Goal: Task Accomplishment & Management: Use online tool/utility

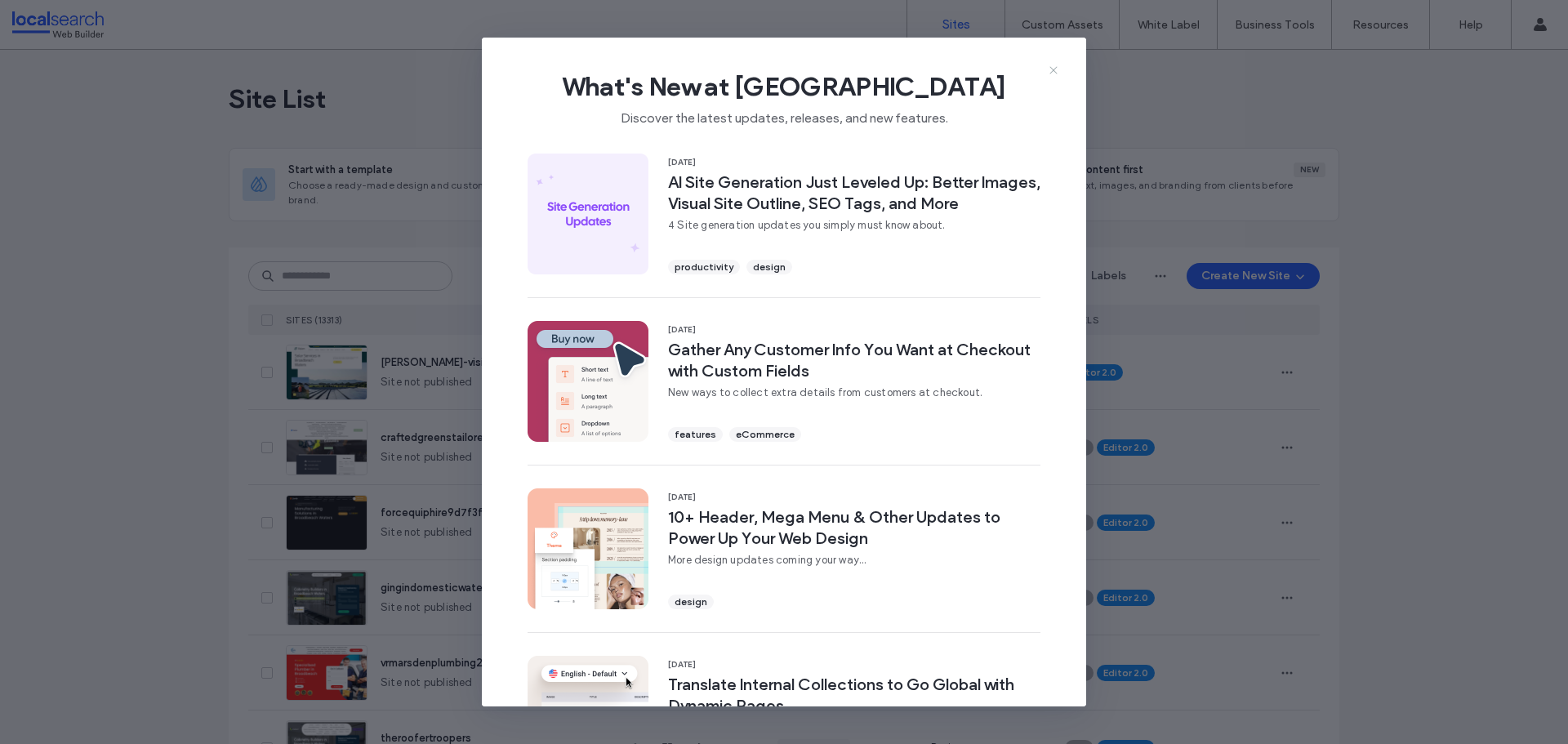
click at [1057, 65] on icon at bounding box center [1053, 70] width 13 height 13
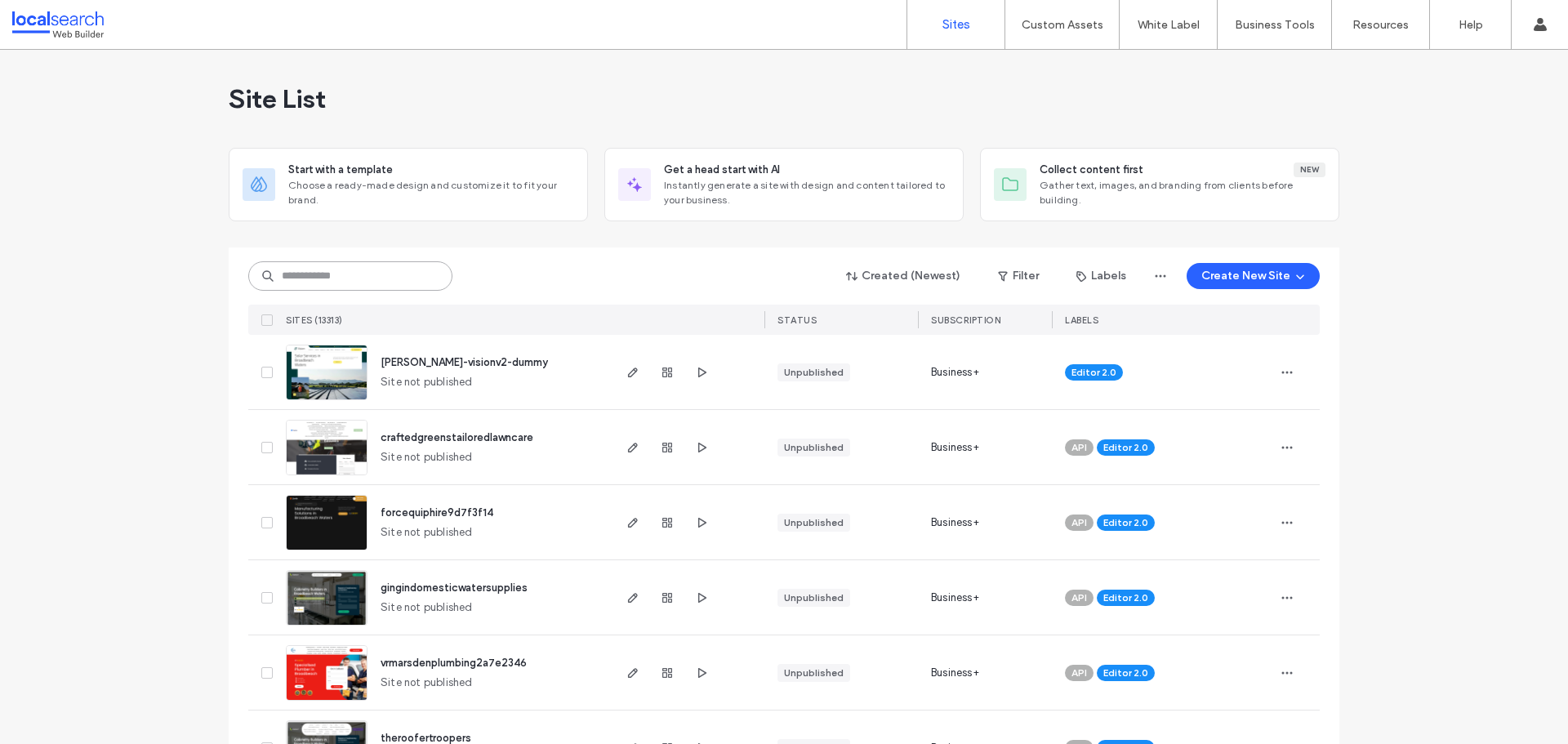
click at [339, 270] on input at bounding box center [350, 275] width 204 height 29
paste input "********"
type input "********"
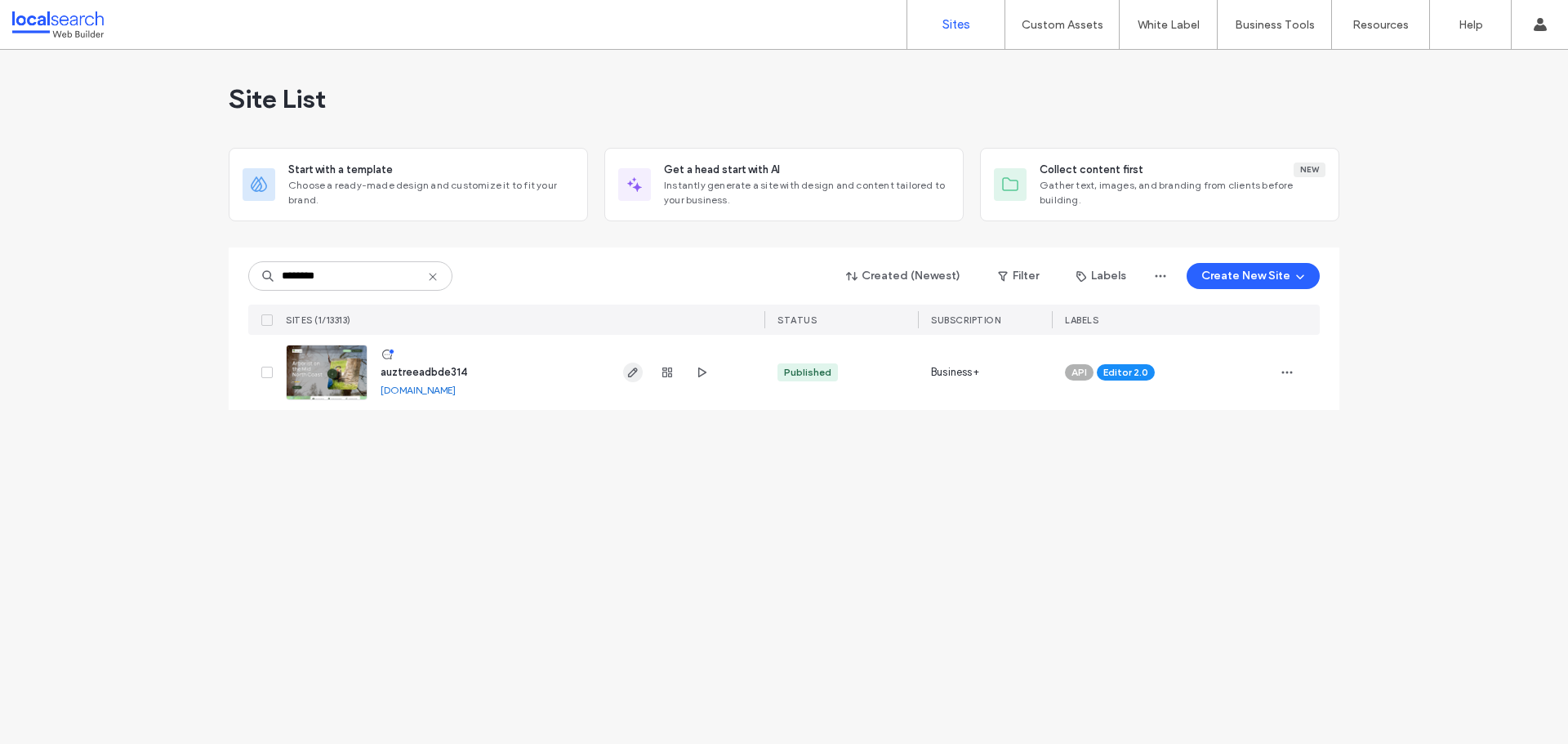
click at [633, 370] on icon "button" at bounding box center [633, 372] width 13 height 13
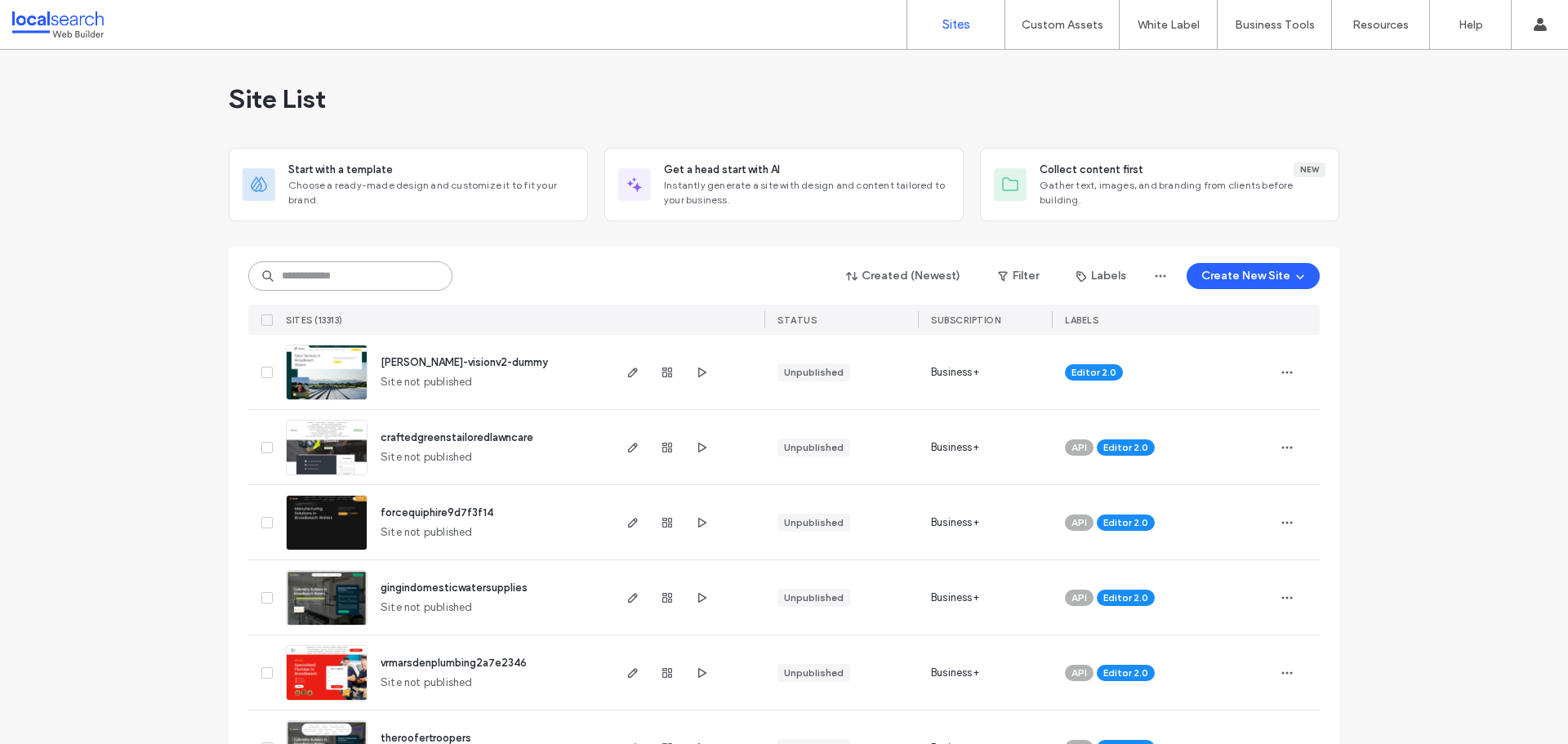
click at [339, 274] on input at bounding box center [350, 275] width 204 height 29
paste input "********"
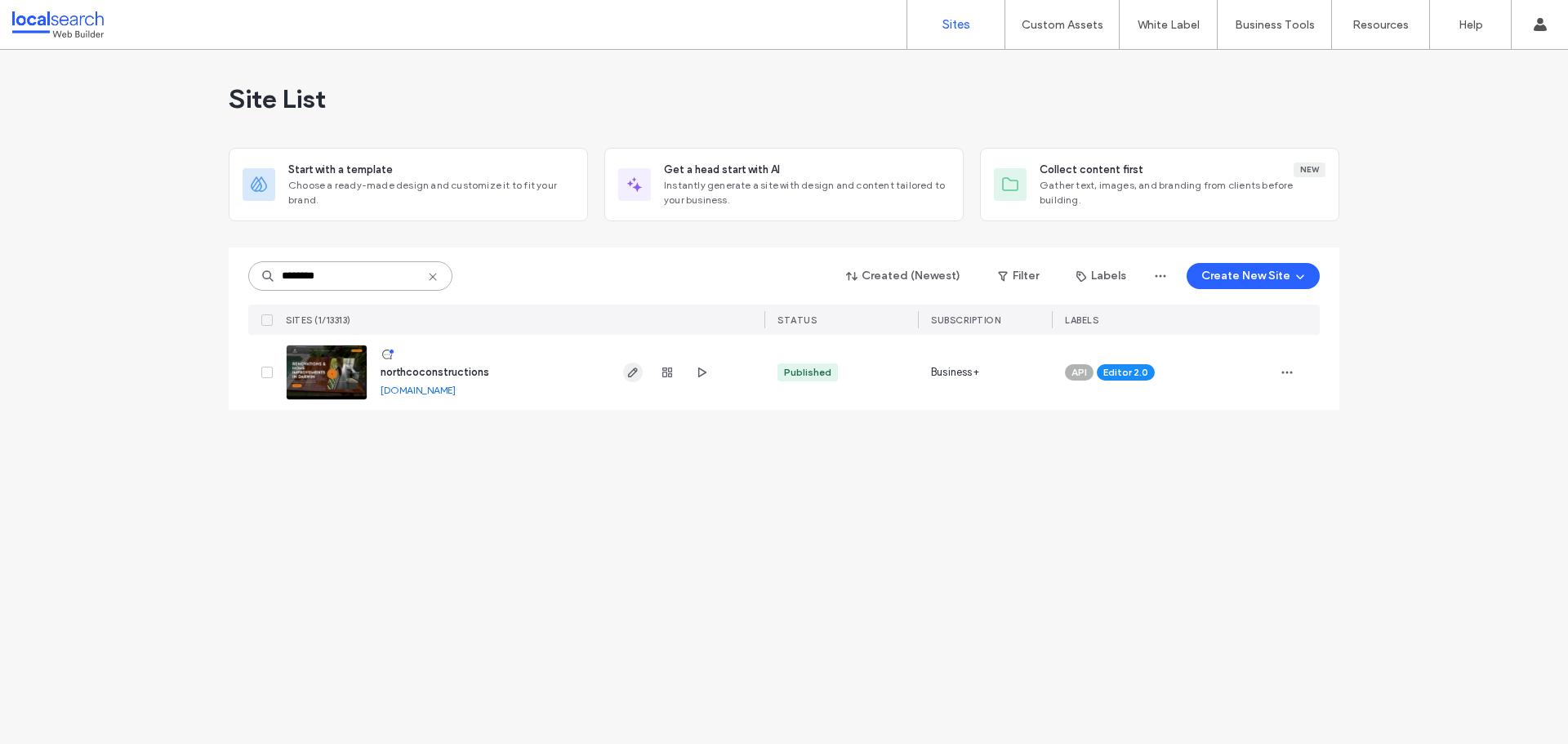
type input "********"
click at [631, 374] on icon "button" at bounding box center [633, 372] width 13 height 13
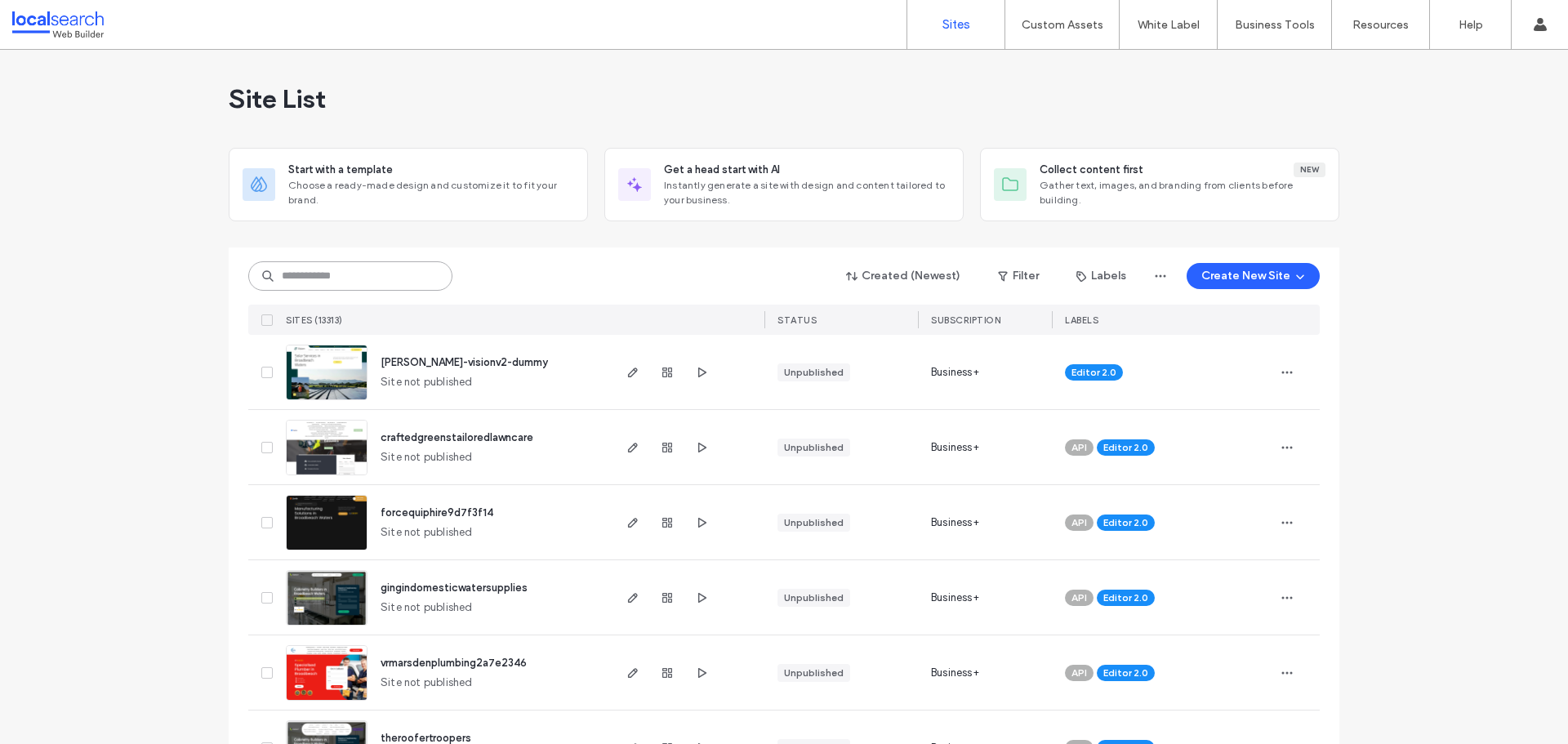
click at [337, 287] on input at bounding box center [350, 275] width 204 height 29
click at [337, 286] on input at bounding box center [350, 275] width 204 height 29
paste input "********"
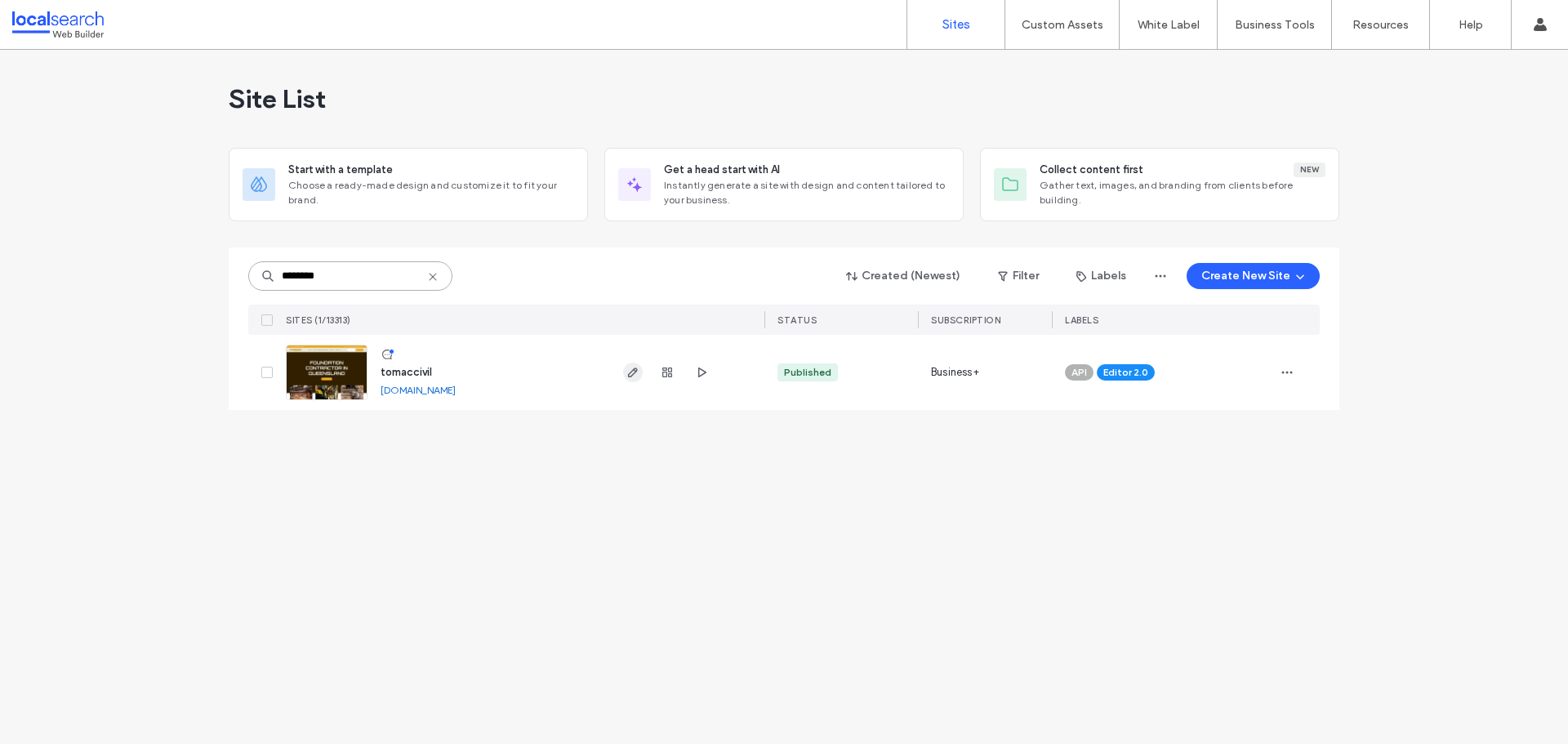
type input "********"
click at [632, 376] on use "button" at bounding box center [633, 372] width 10 height 10
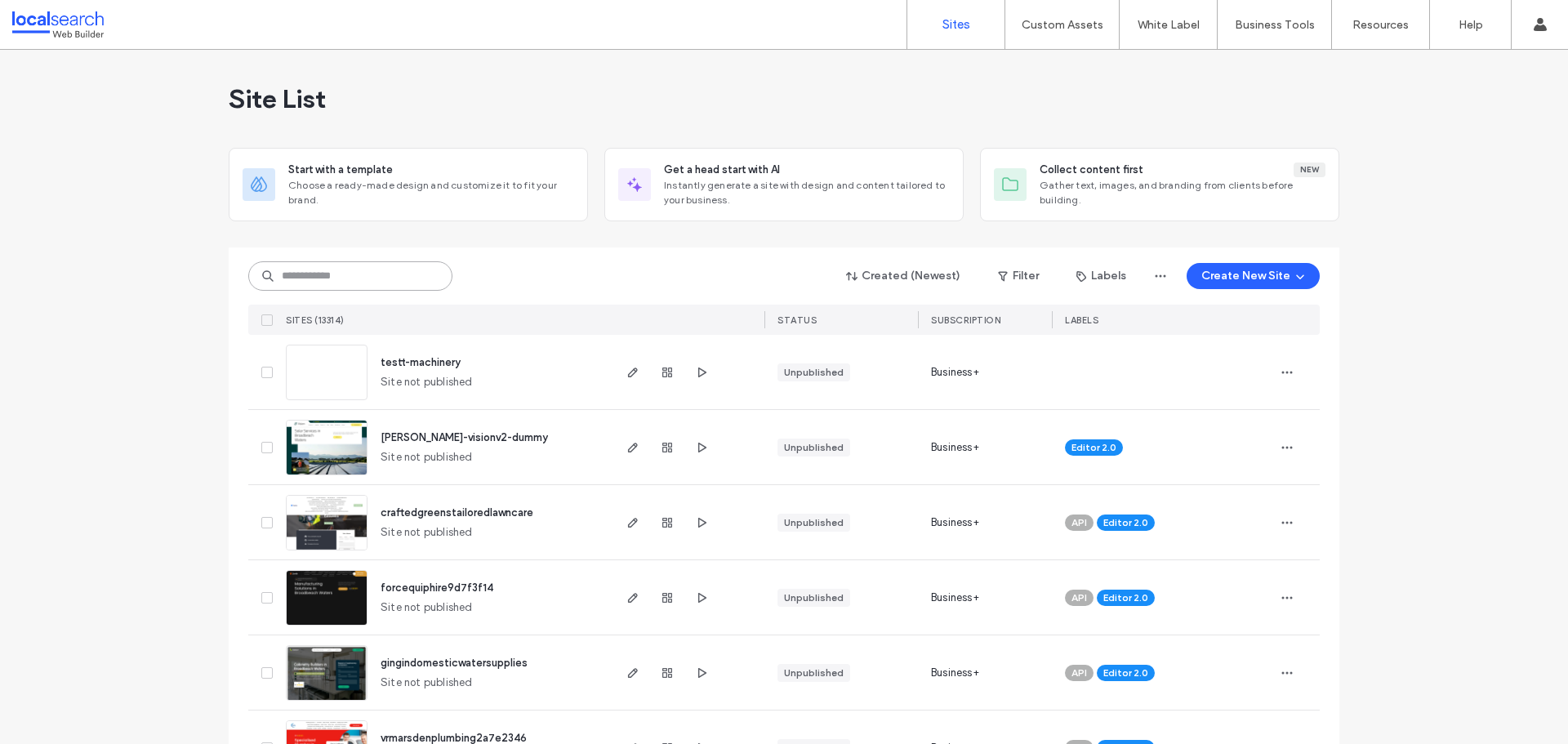
click at [328, 281] on input at bounding box center [350, 275] width 204 height 29
paste input "********"
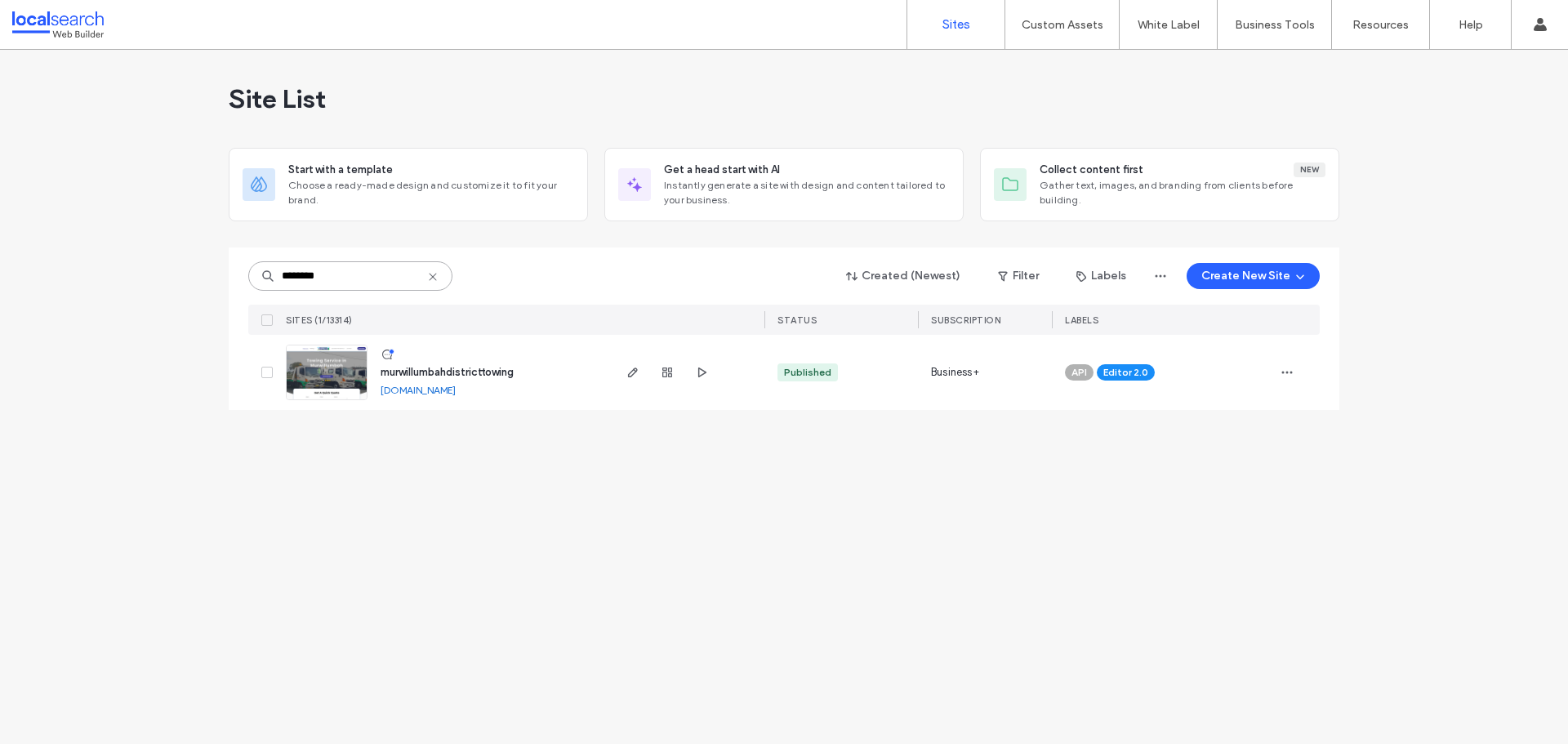
type input "********"
click at [637, 367] on icon "button" at bounding box center [633, 372] width 13 height 13
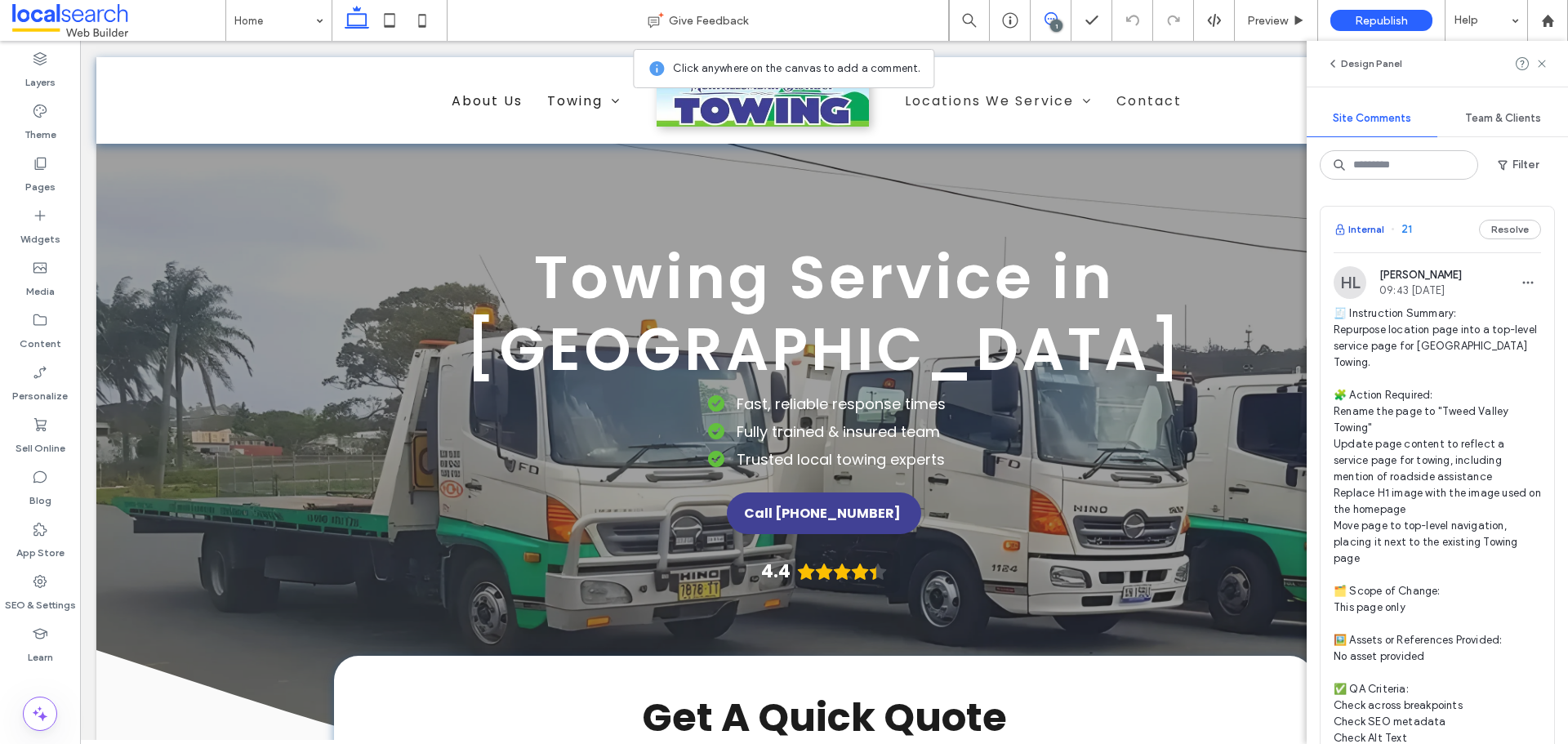
click at [1379, 234] on button "Internal" at bounding box center [1359, 229] width 50 height 19
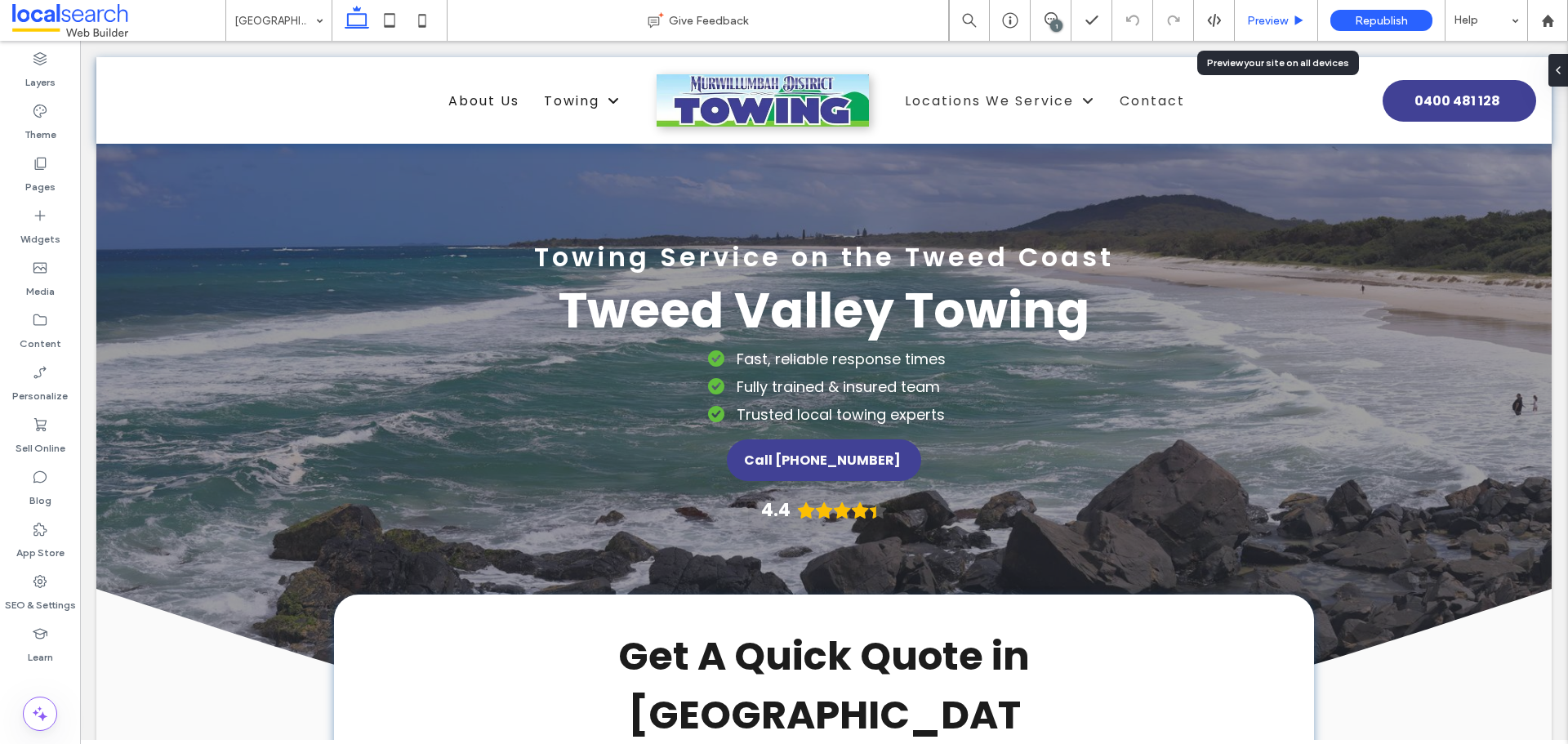
drag, startPoint x: 1177, startPoint y: 3, endPoint x: 1274, endPoint y: 23, distance: 99.0
click at [1274, 23] on span "Preview" at bounding box center [1268, 20] width 41 height 14
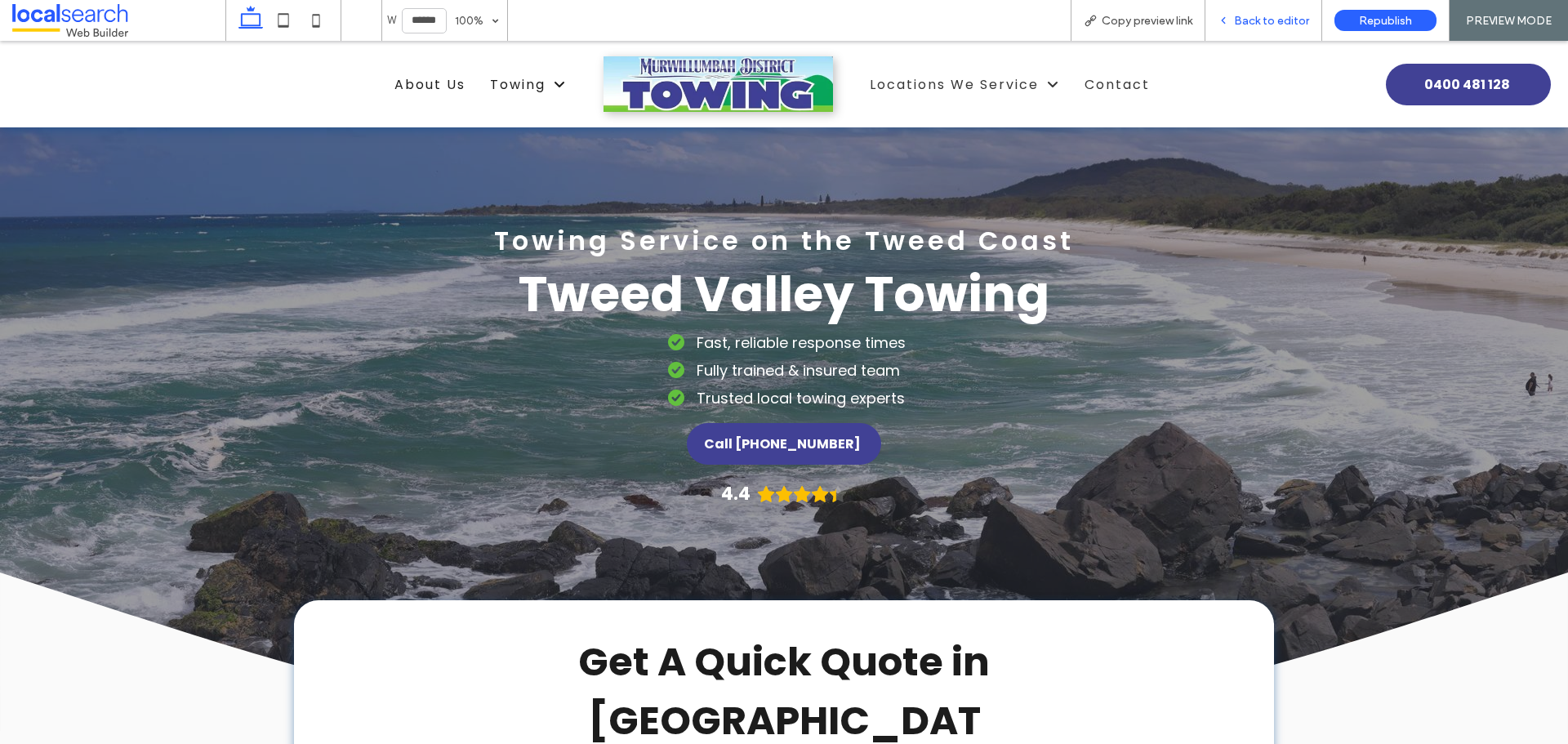
click at [1278, 35] on div "Back to editor" at bounding box center [1264, 20] width 116 height 41
click at [1272, 18] on span "Back to editor" at bounding box center [1271, 20] width 75 height 14
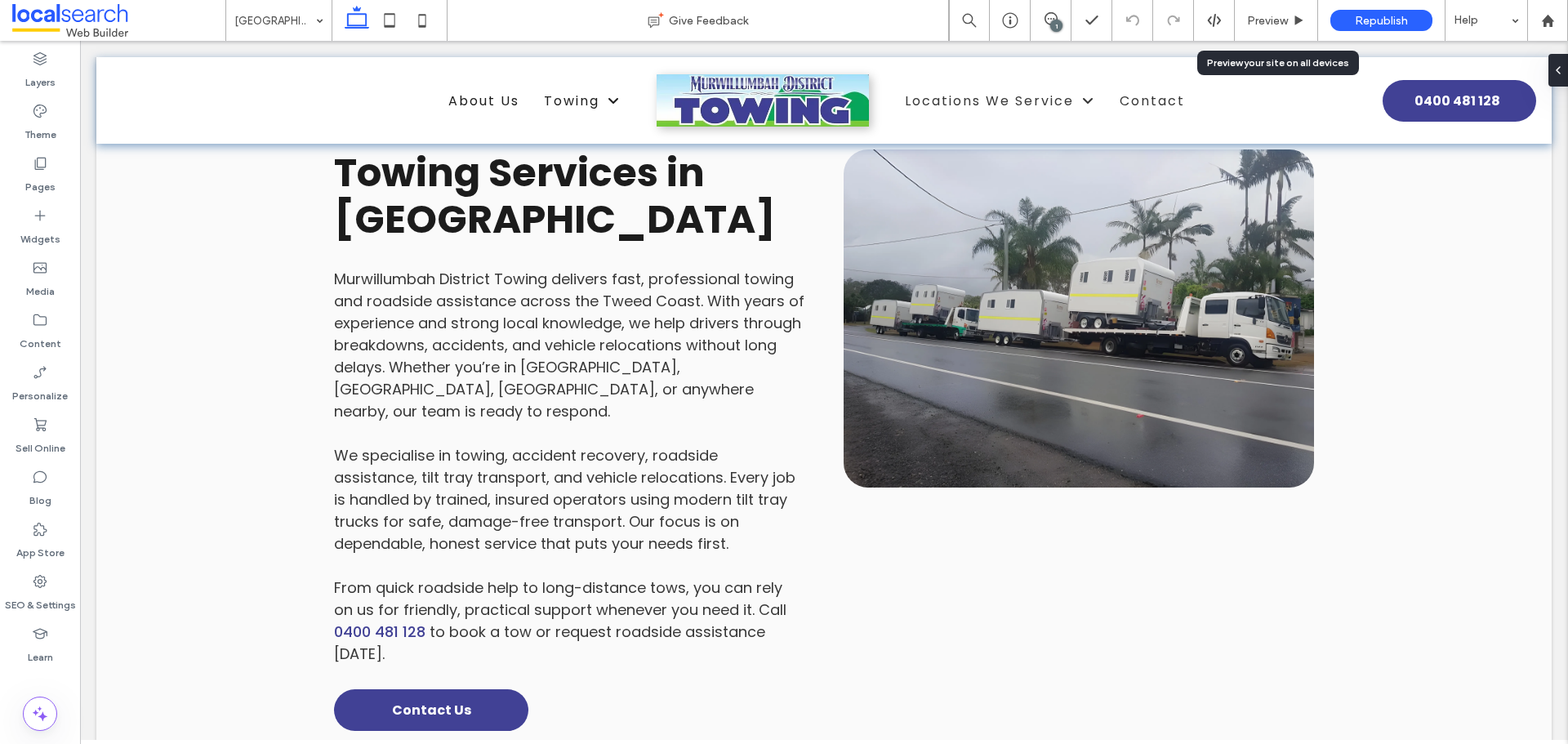
scroll to position [1144, 0]
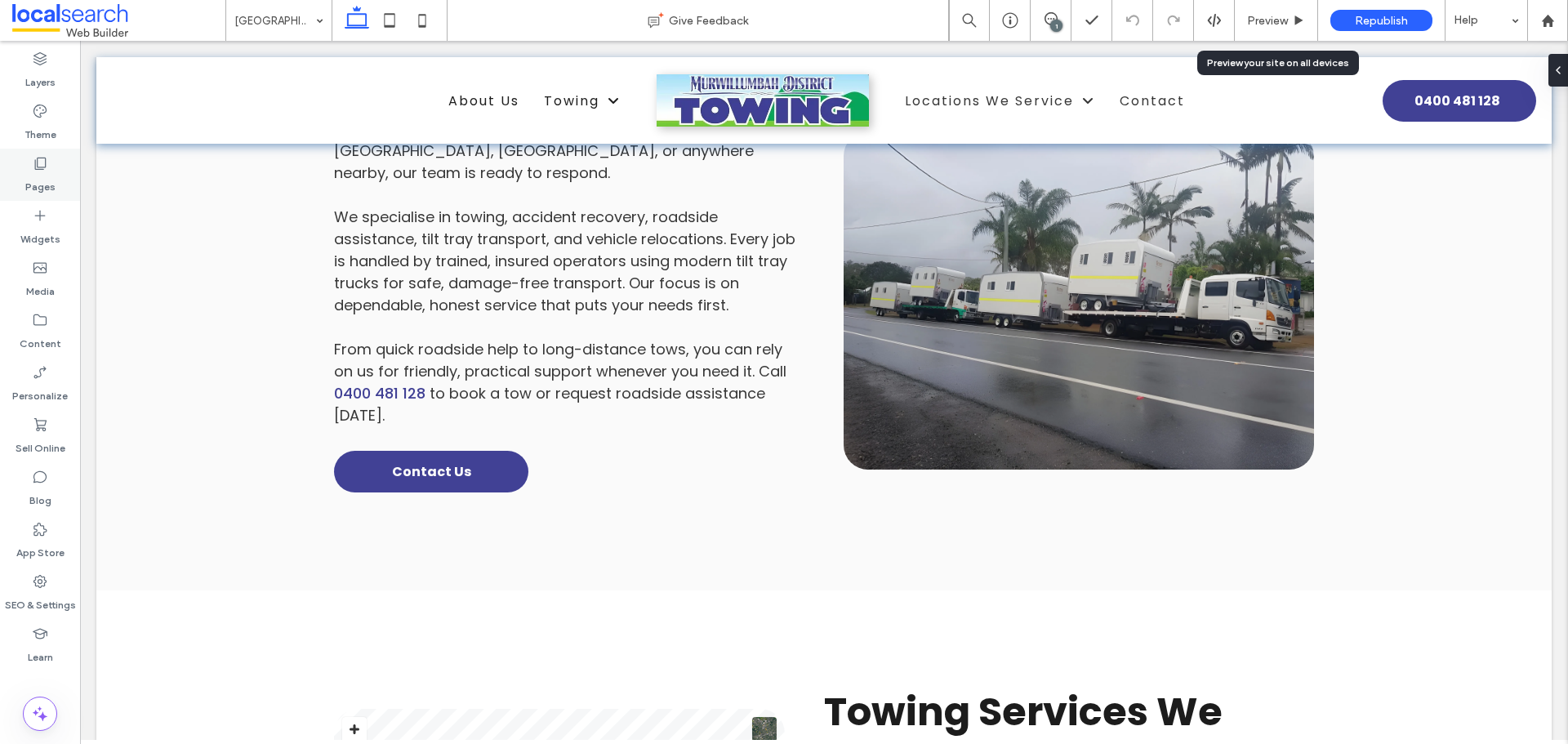
click at [40, 178] on label "Pages" at bounding box center [40, 183] width 30 height 23
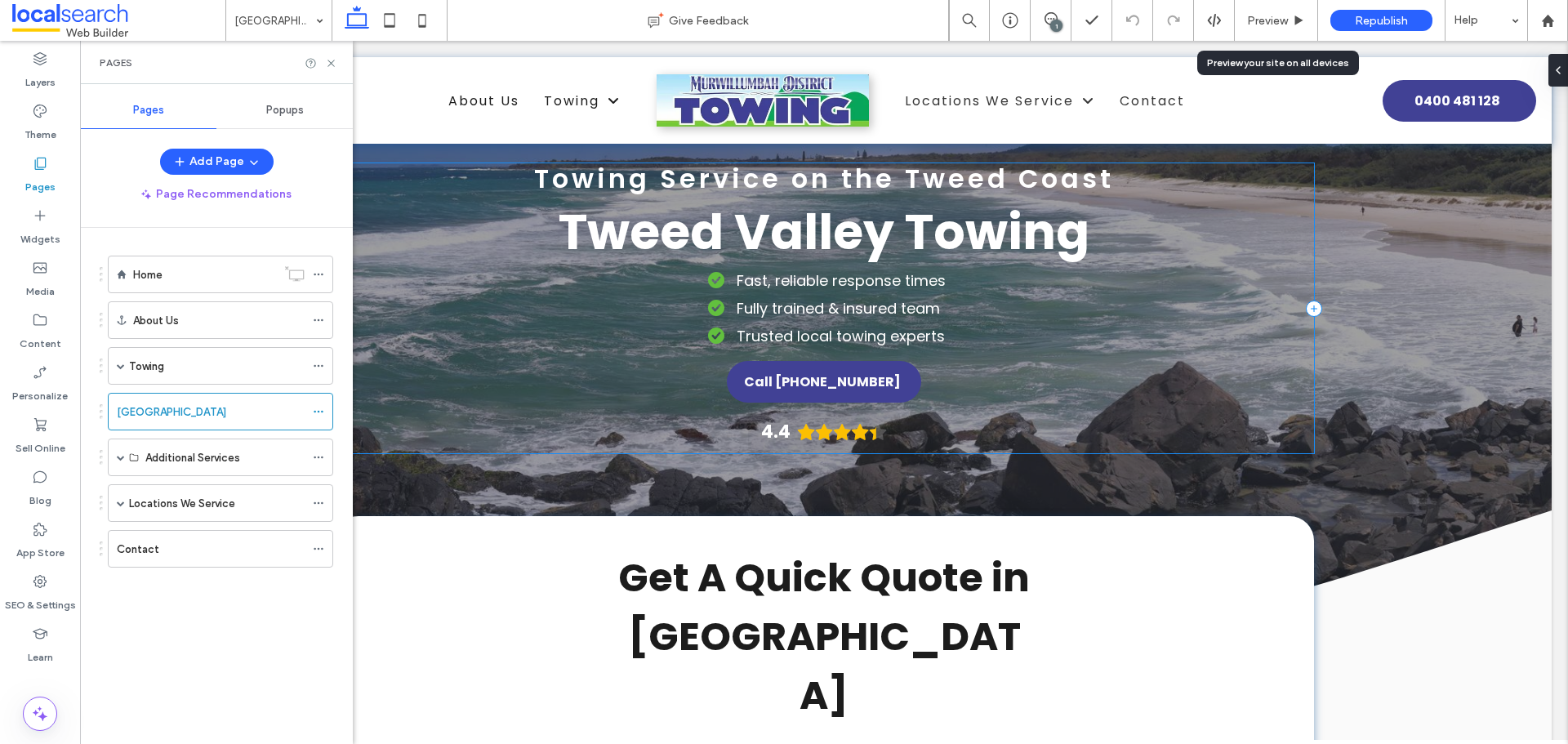
scroll to position [0, 0]
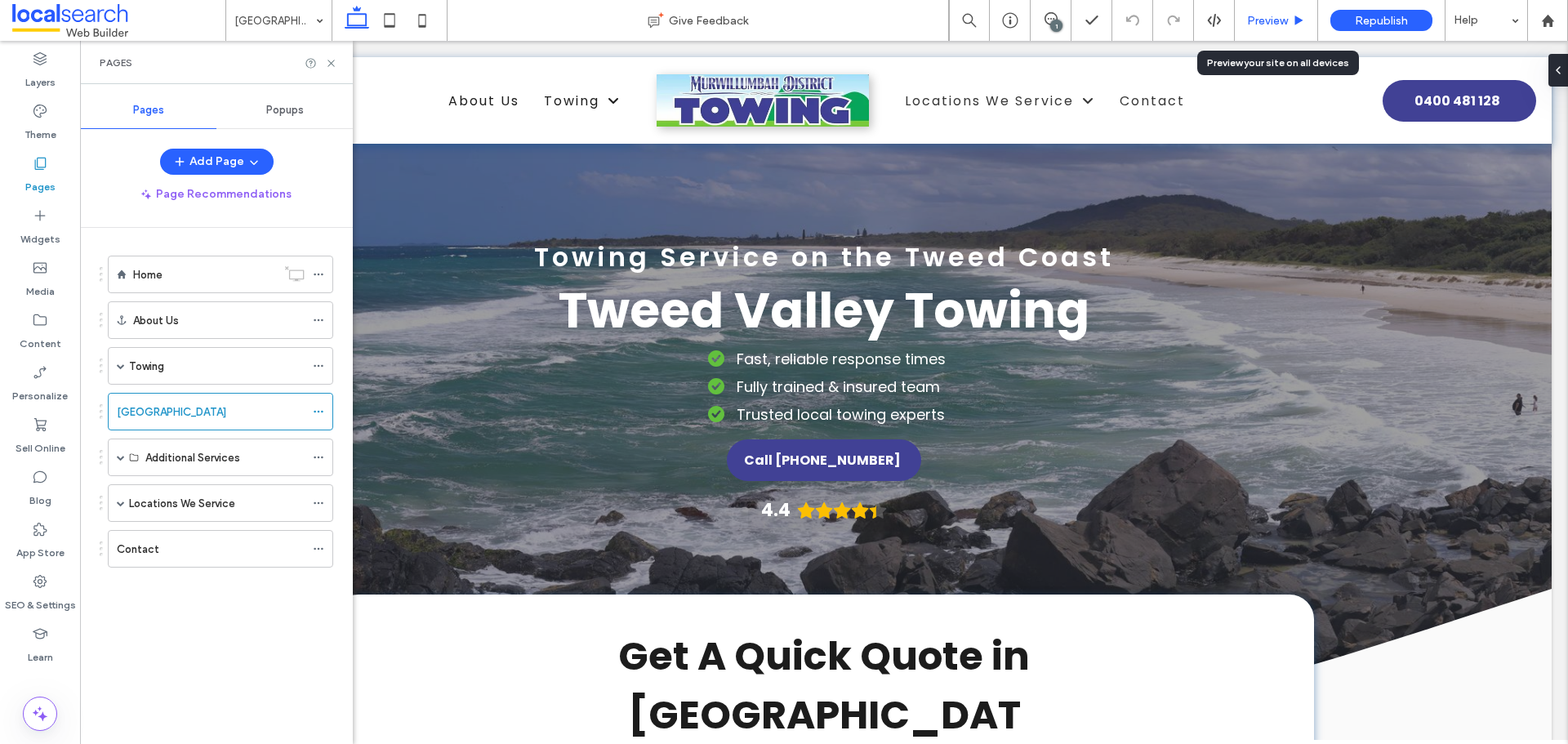
click at [1258, 21] on span "Preview" at bounding box center [1268, 20] width 41 height 14
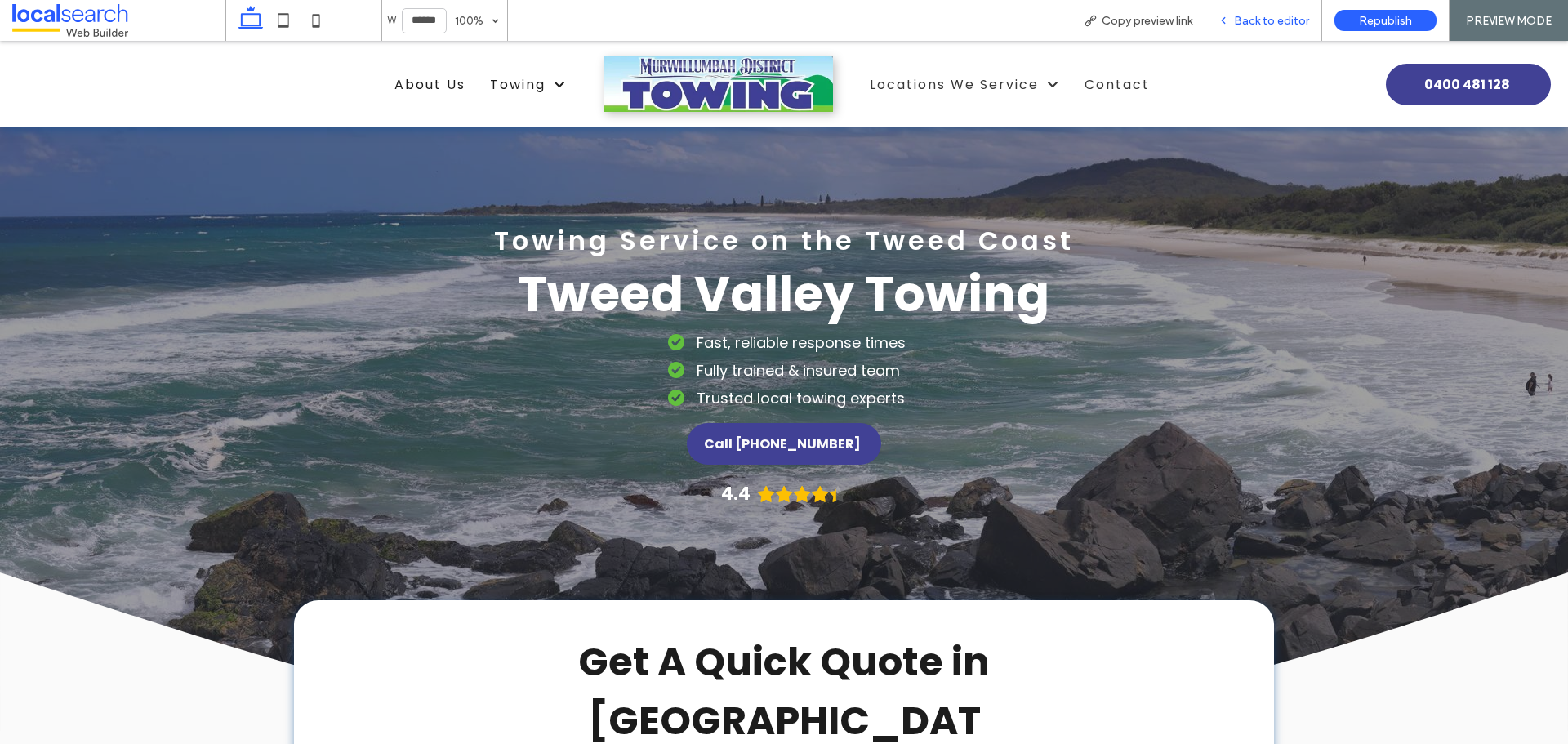
click at [1244, 18] on span "Back to editor" at bounding box center [1271, 20] width 75 height 14
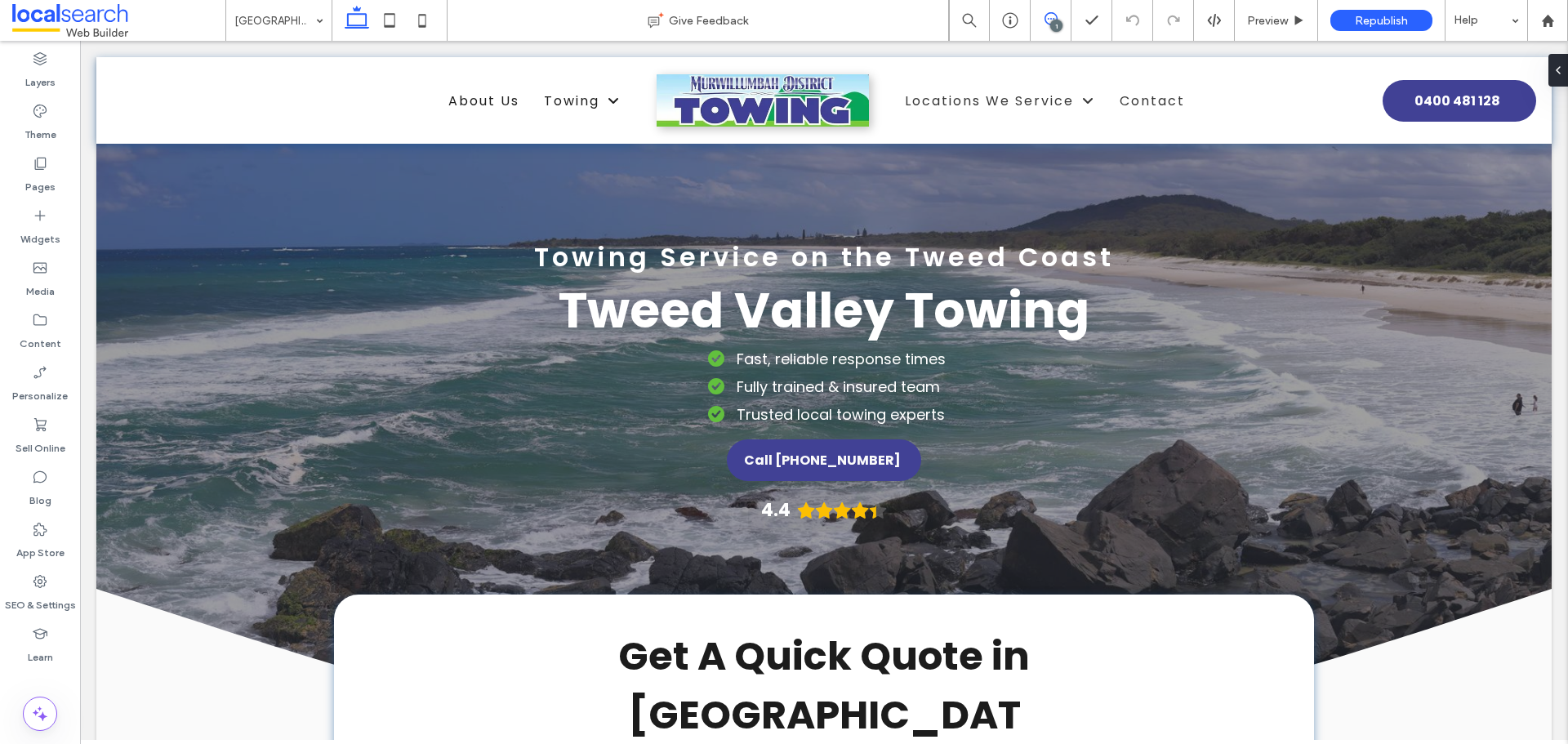
click at [1042, 14] on span at bounding box center [1050, 18] width 40 height 13
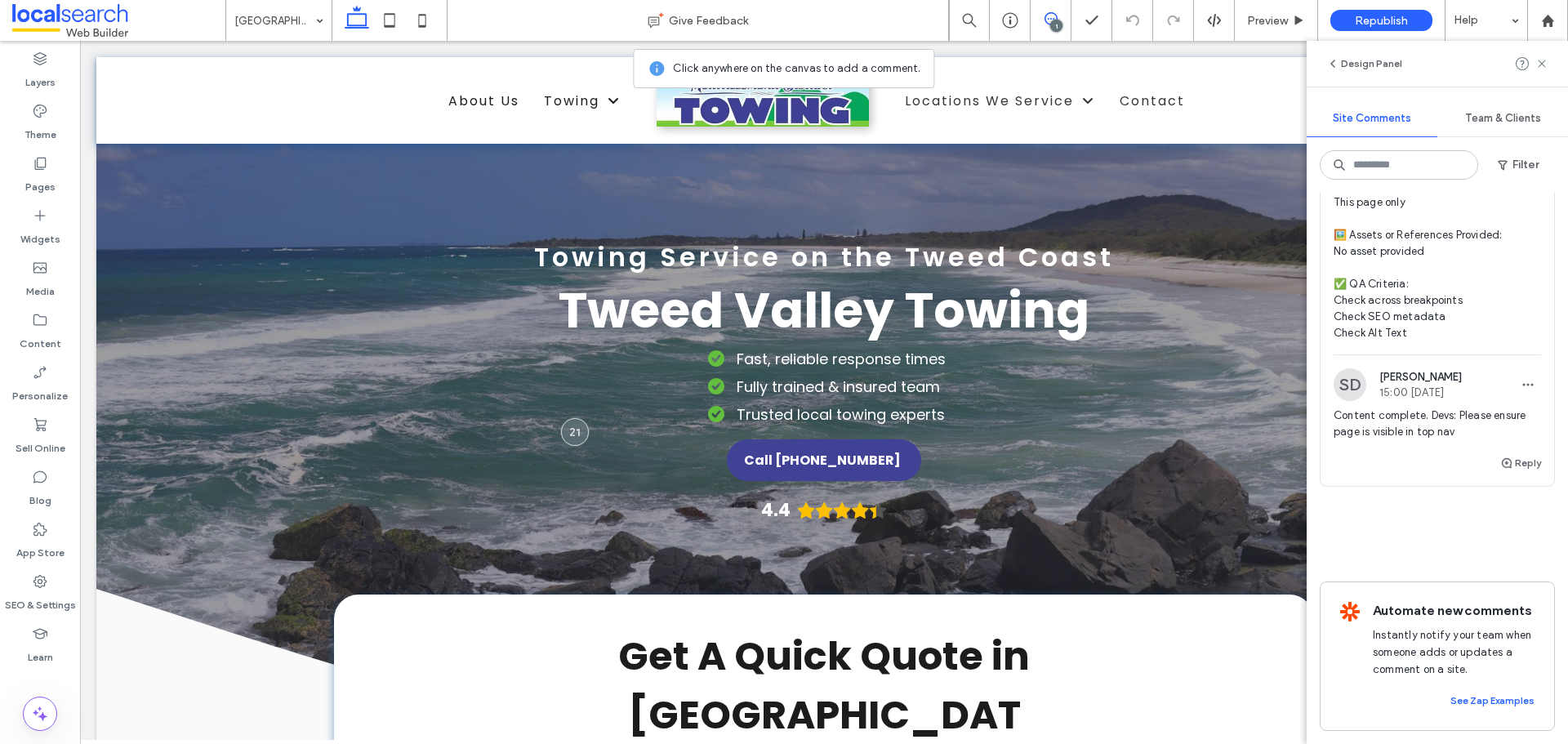
scroll to position [423, 0]
drag, startPoint x: 1544, startPoint y: 23, endPoint x: 1388, endPoint y: 21, distance: 156.0
click at [1544, 23] on use at bounding box center [1548, 19] width 13 height 13
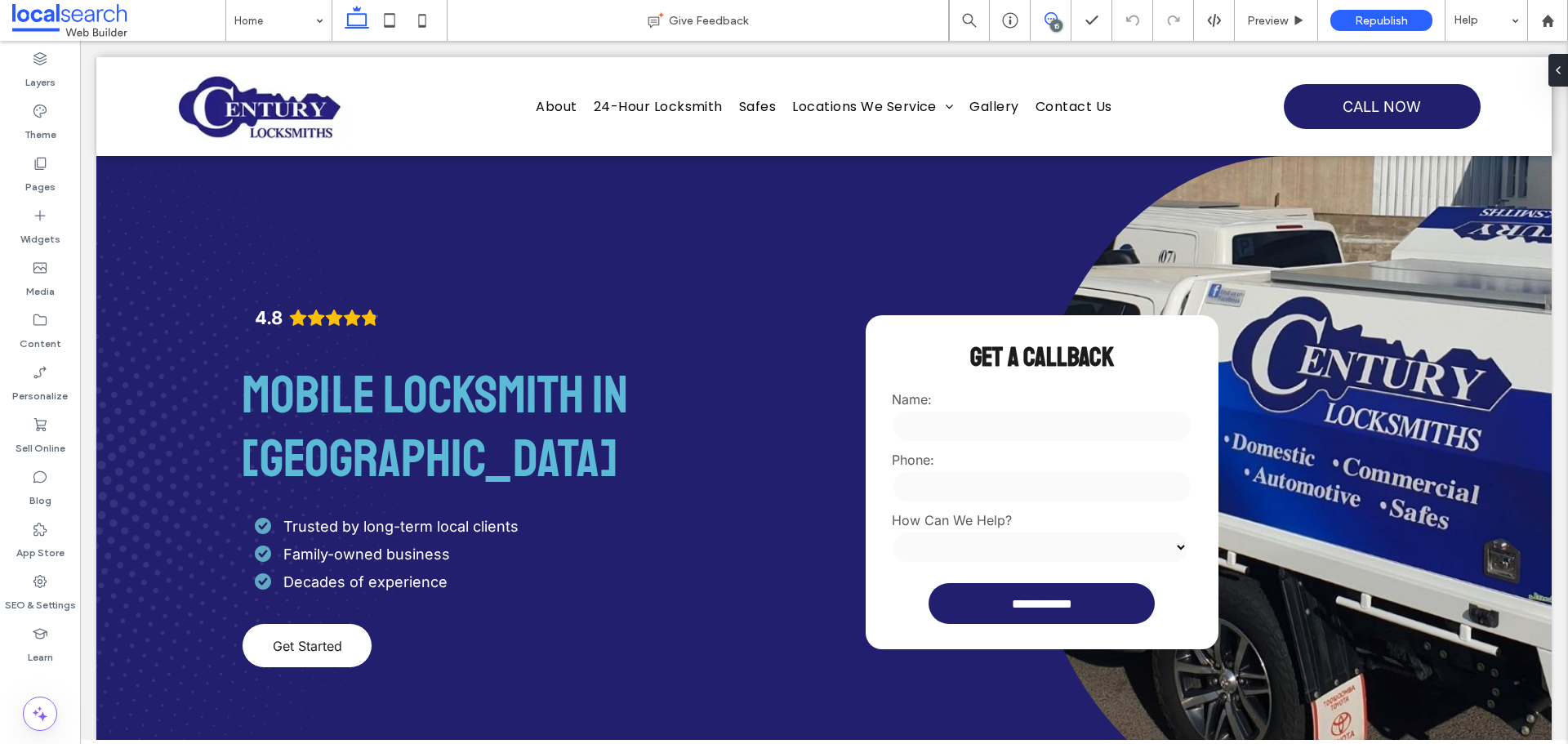
click at [1050, 17] on icon at bounding box center [1051, 18] width 13 height 13
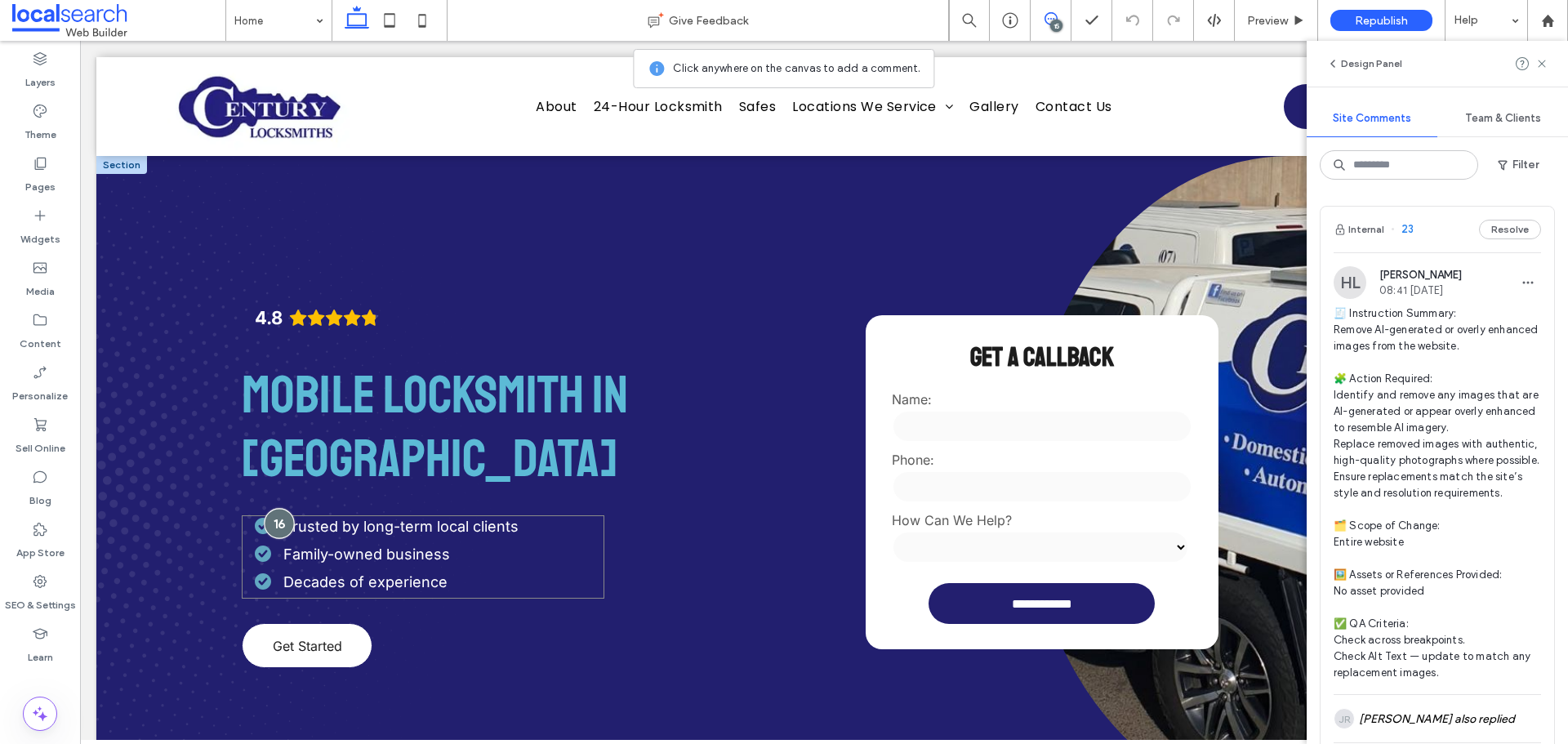
click at [272, 519] on div at bounding box center [278, 523] width 30 height 30
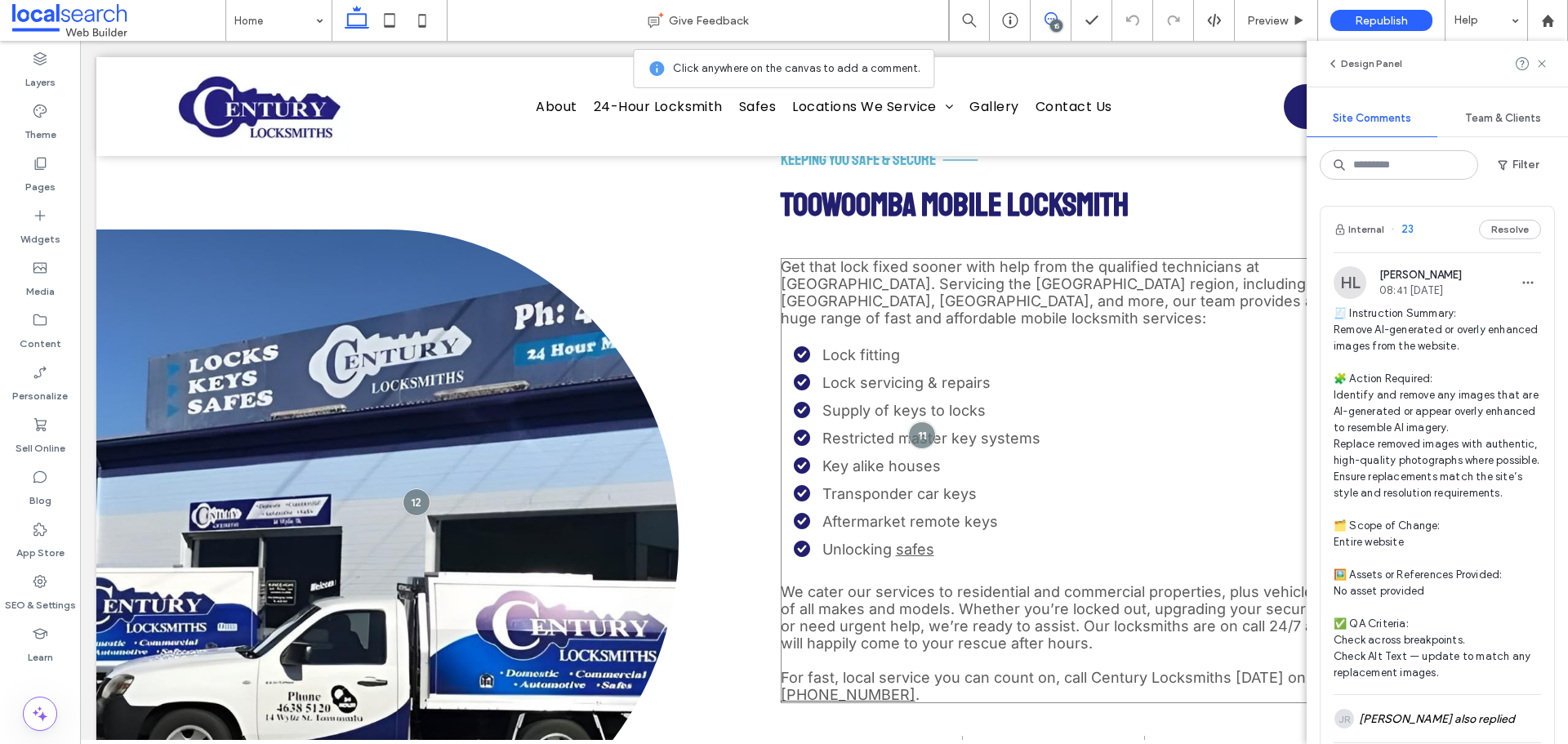
scroll to position [898, 0]
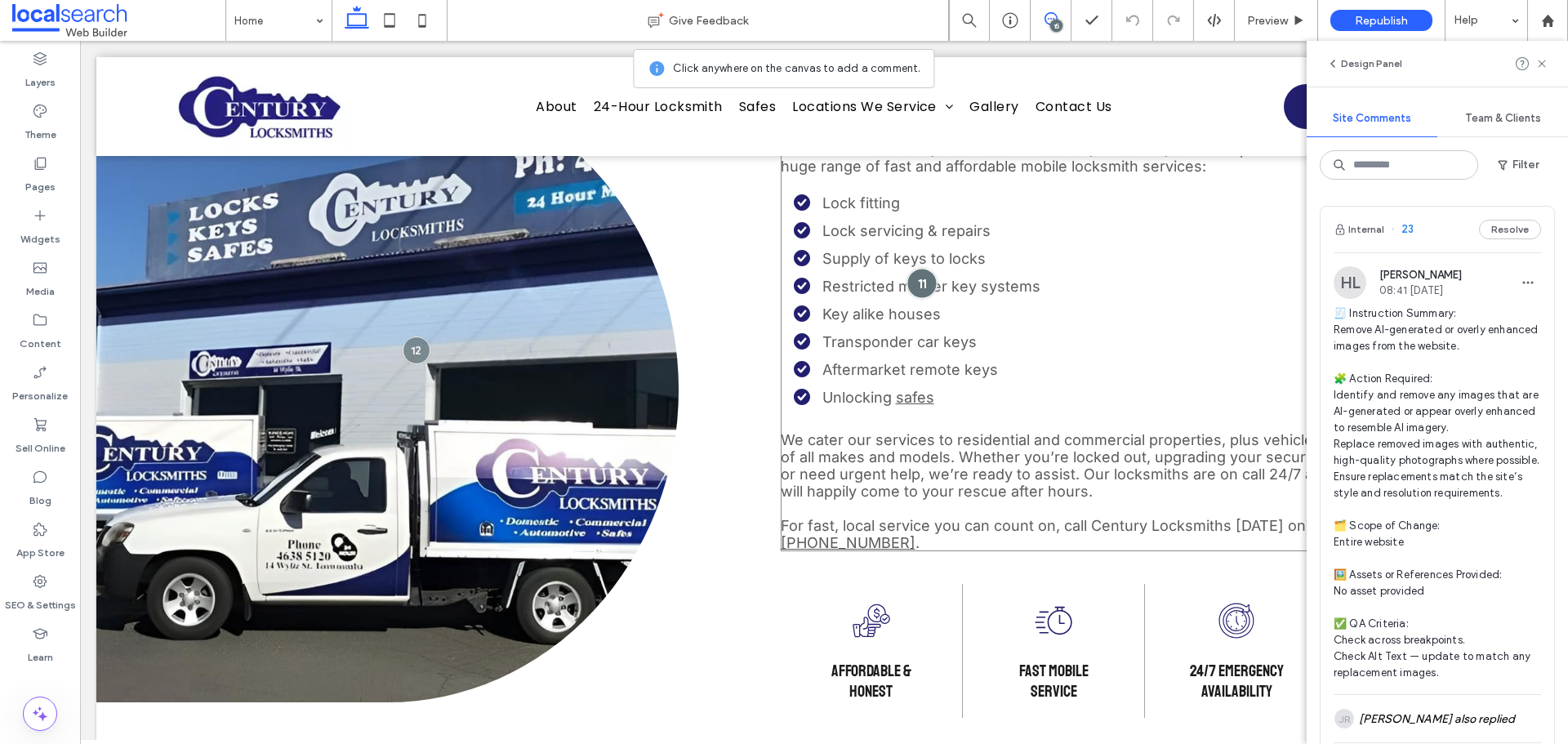
click at [914, 281] on div at bounding box center [922, 282] width 30 height 30
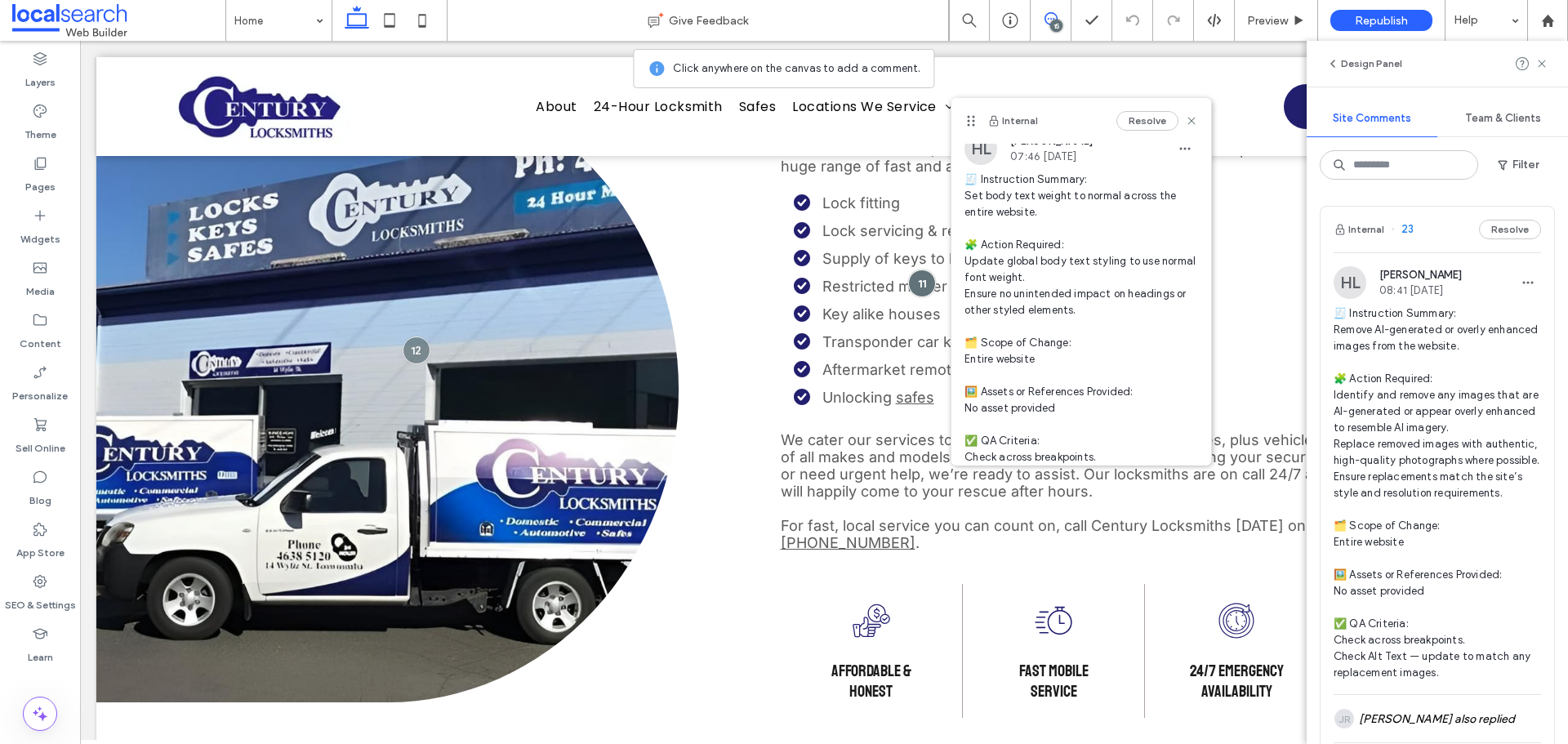
scroll to position [0, 0]
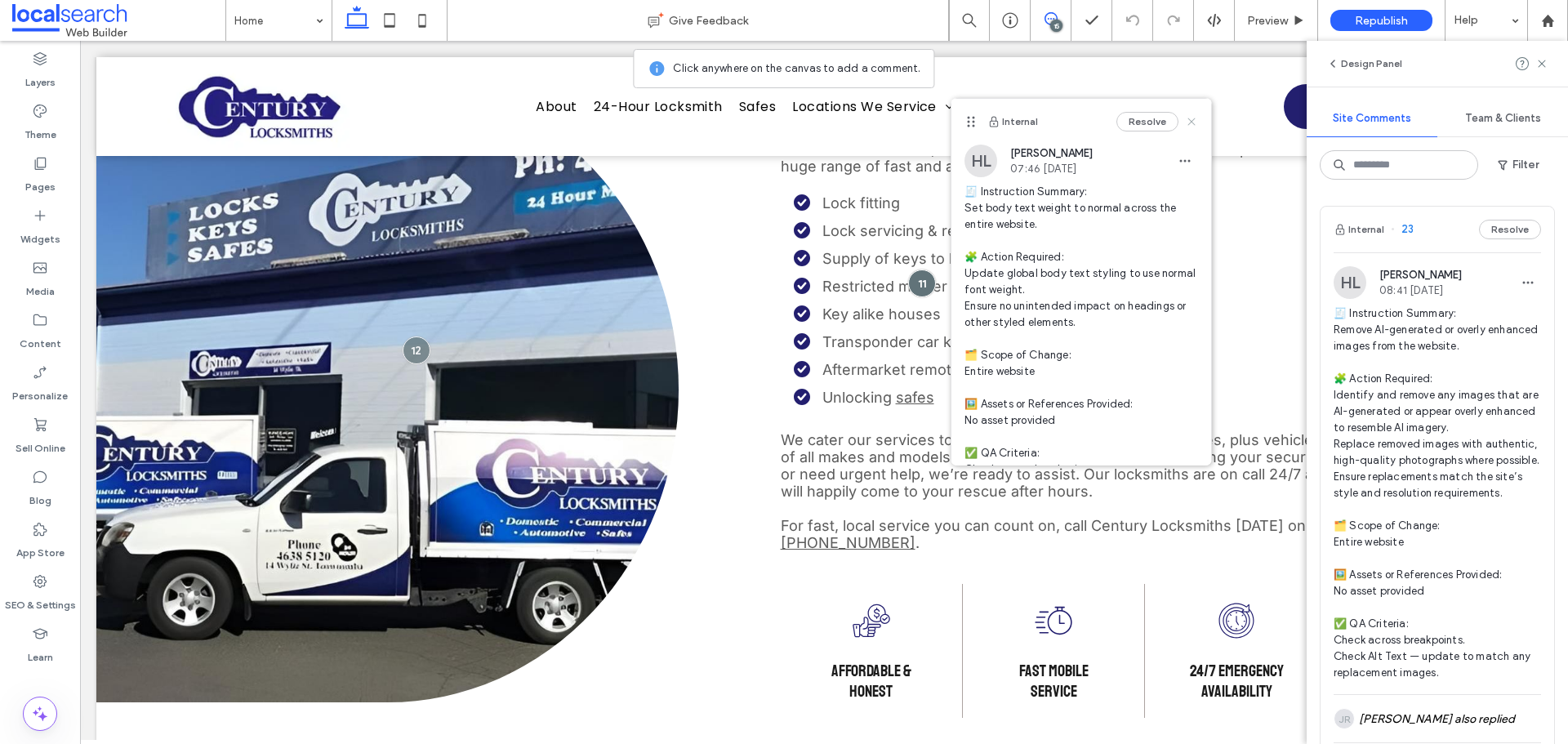
click at [1186, 124] on icon at bounding box center [1192, 121] width 13 height 13
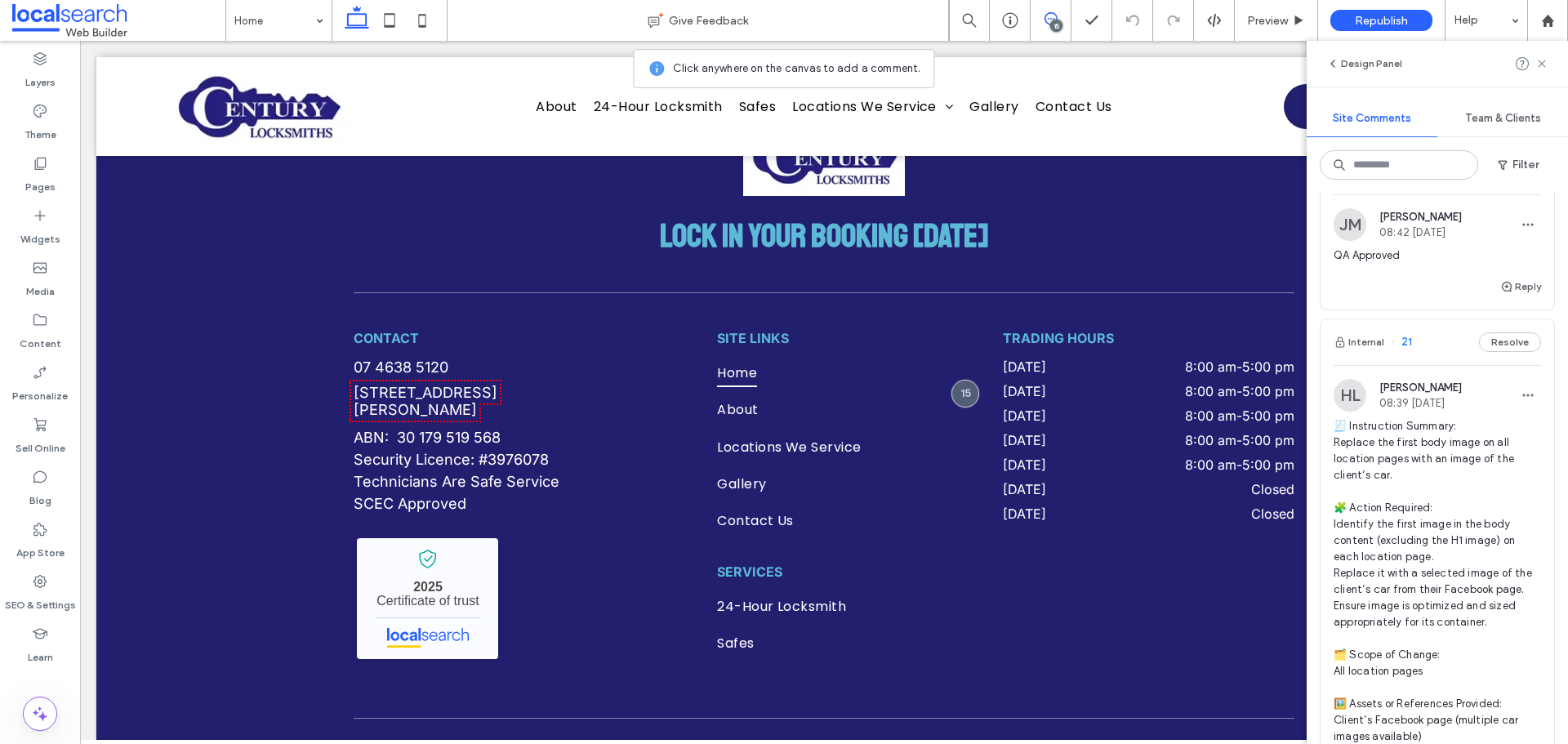
scroll to position [5039, 0]
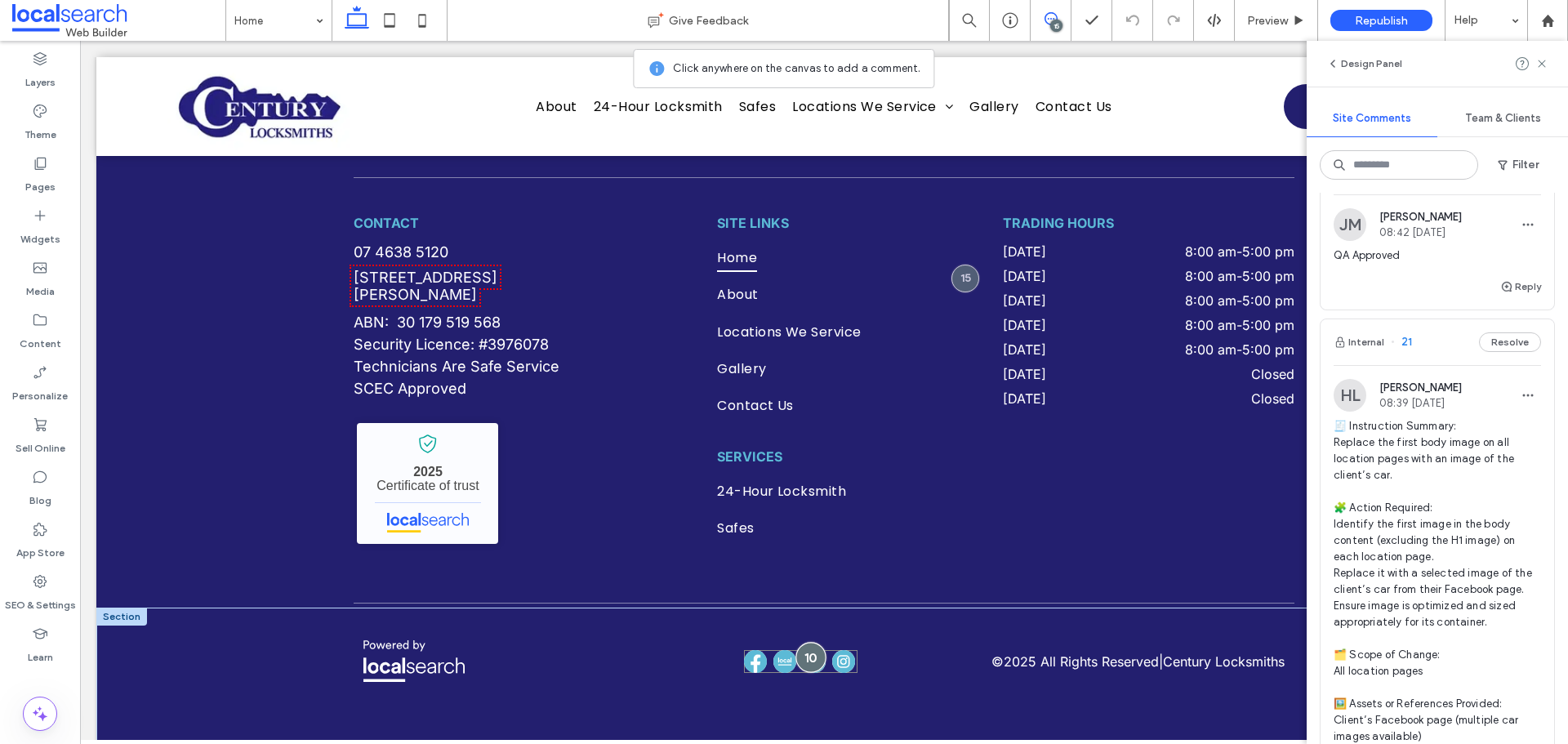
click at [806, 656] on div at bounding box center [810, 658] width 30 height 30
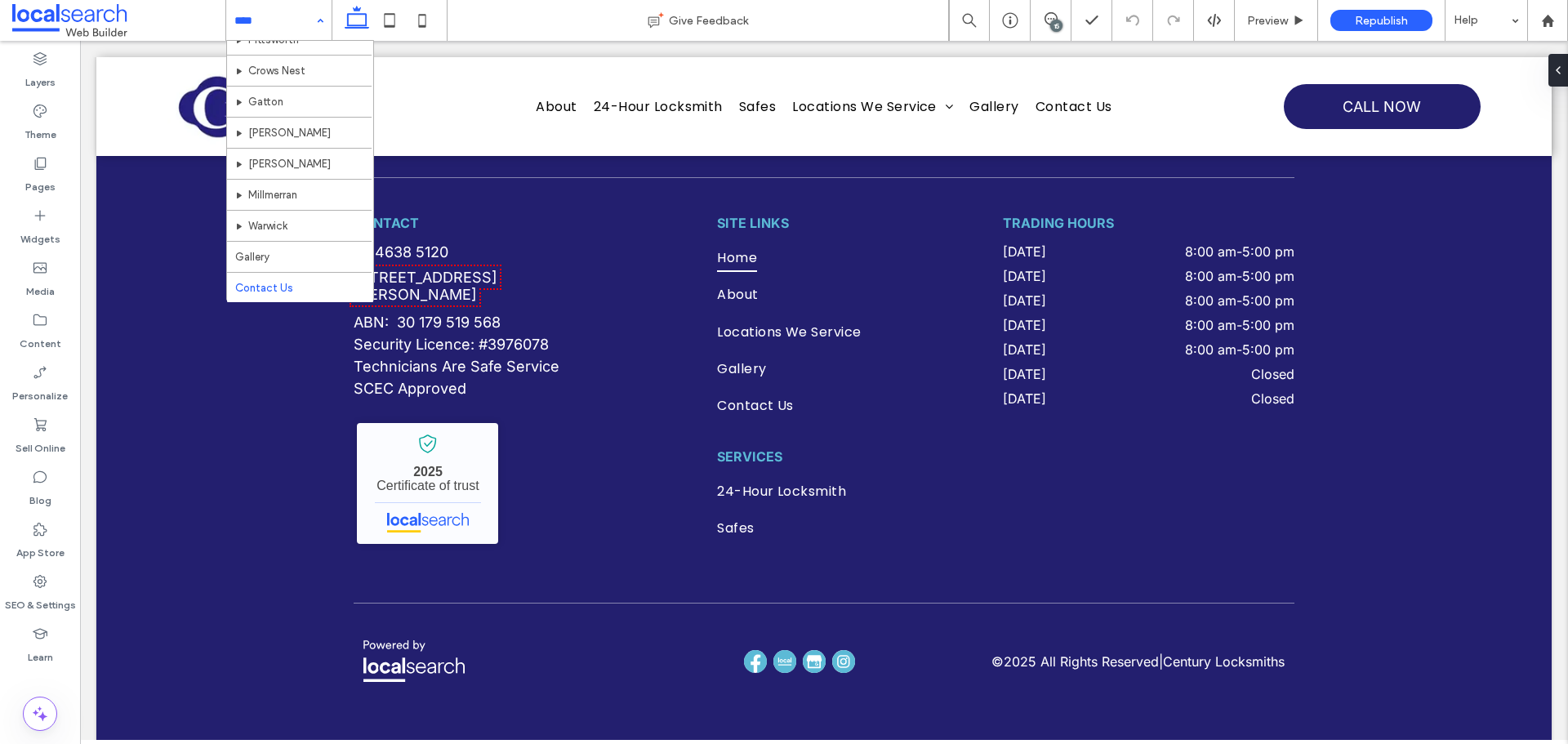
scroll to position [266, 0]
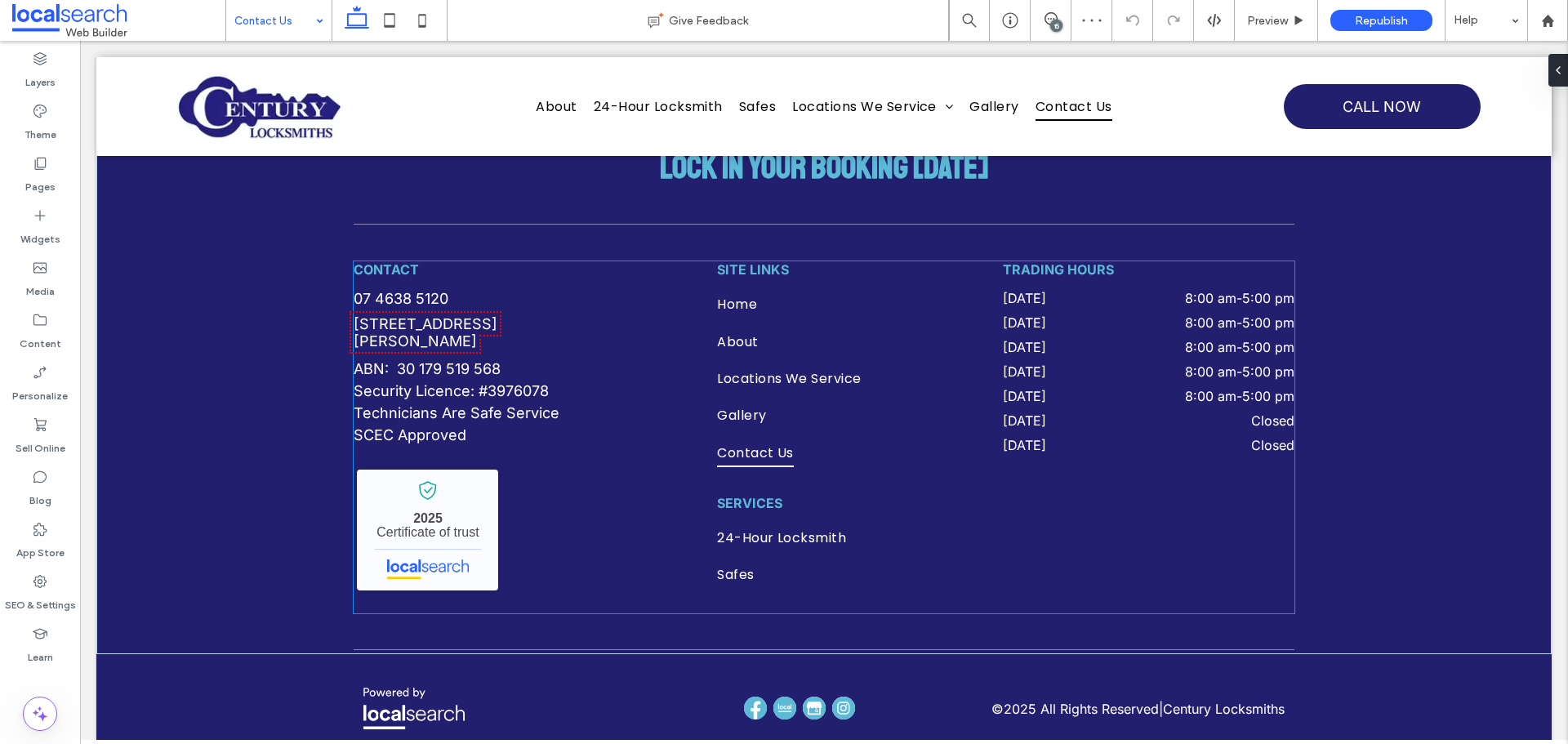
scroll to position [1848, 0]
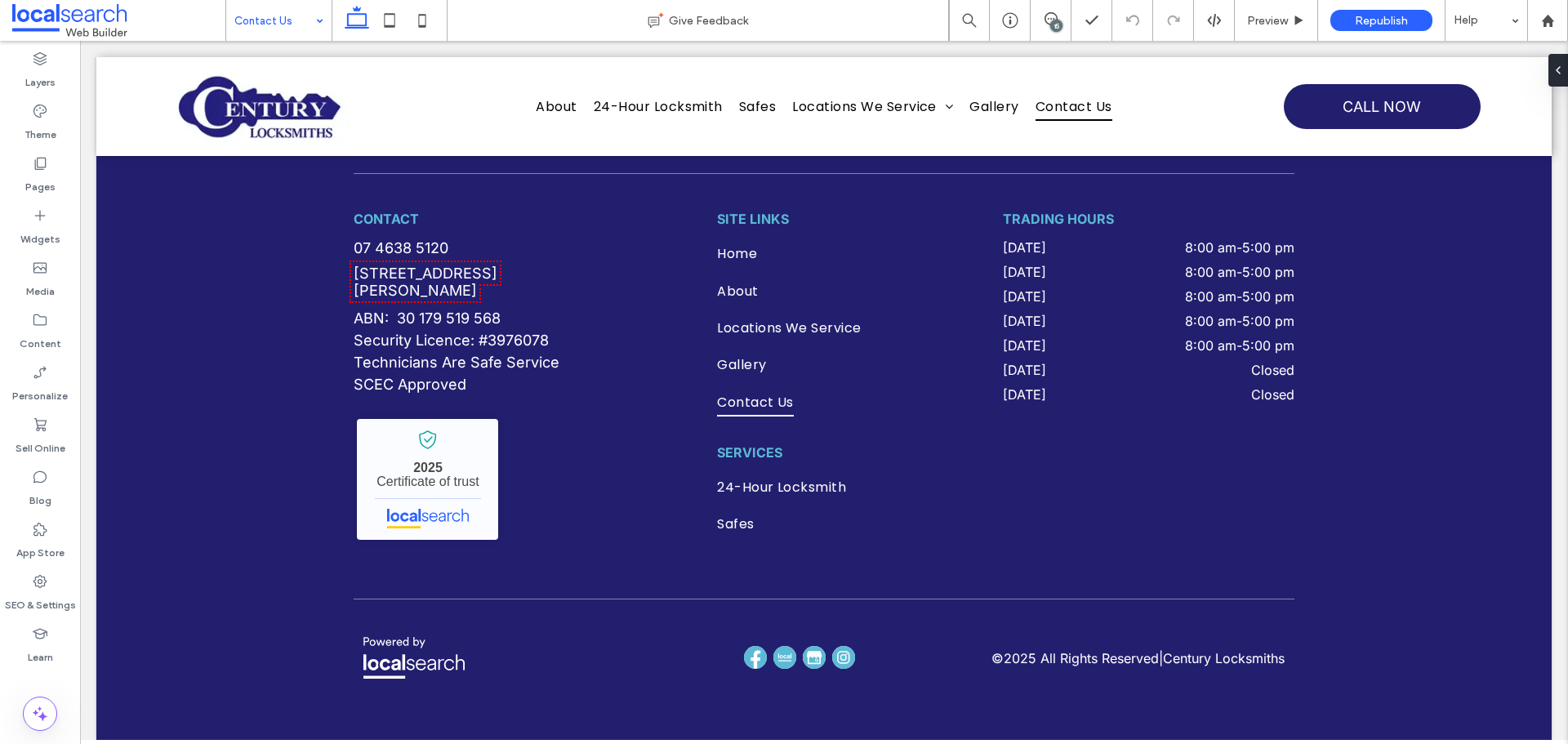
click at [1053, 21] on div "15" at bounding box center [1057, 25] width 13 height 13
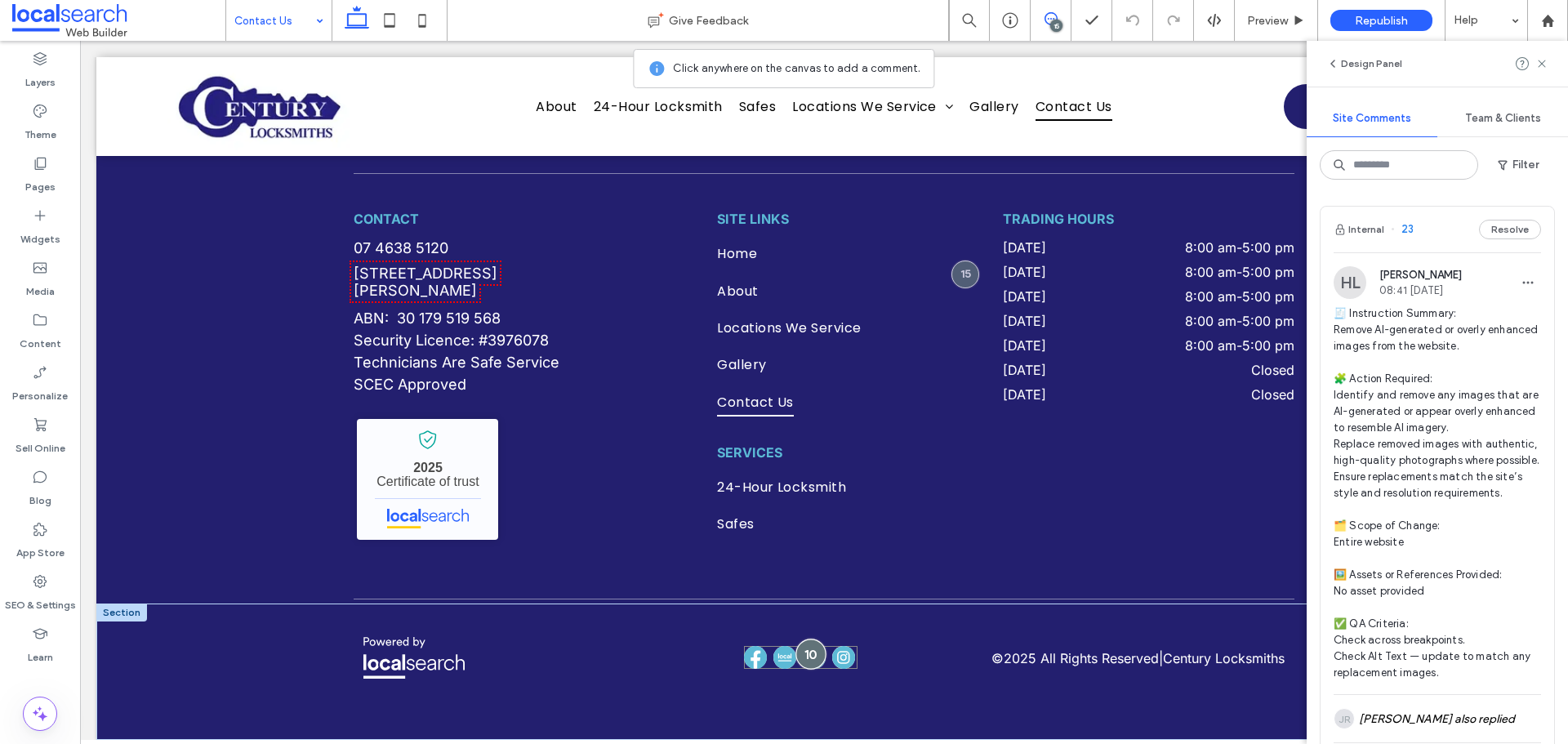
click at [800, 657] on div at bounding box center [810, 653] width 30 height 30
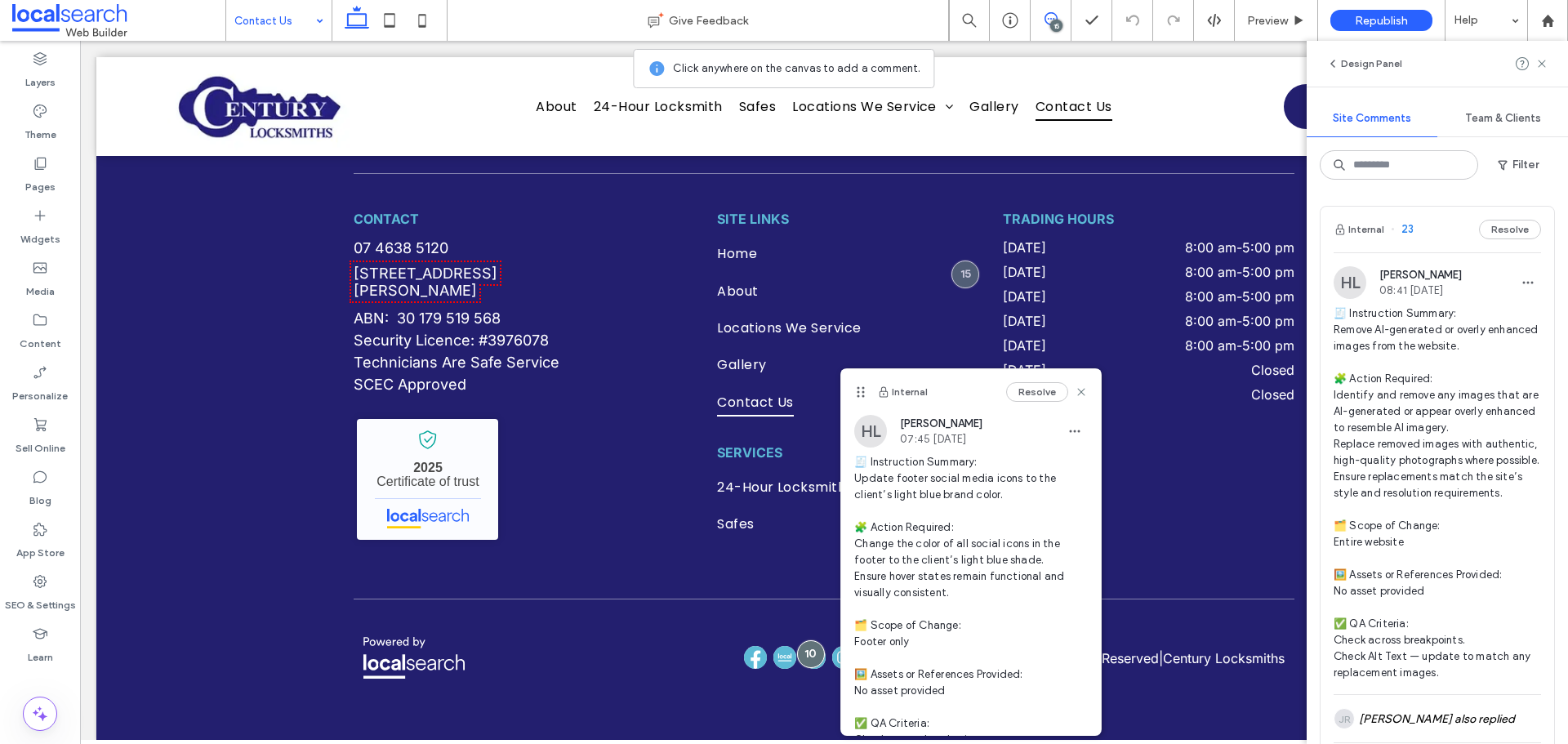
scroll to position [238, 0]
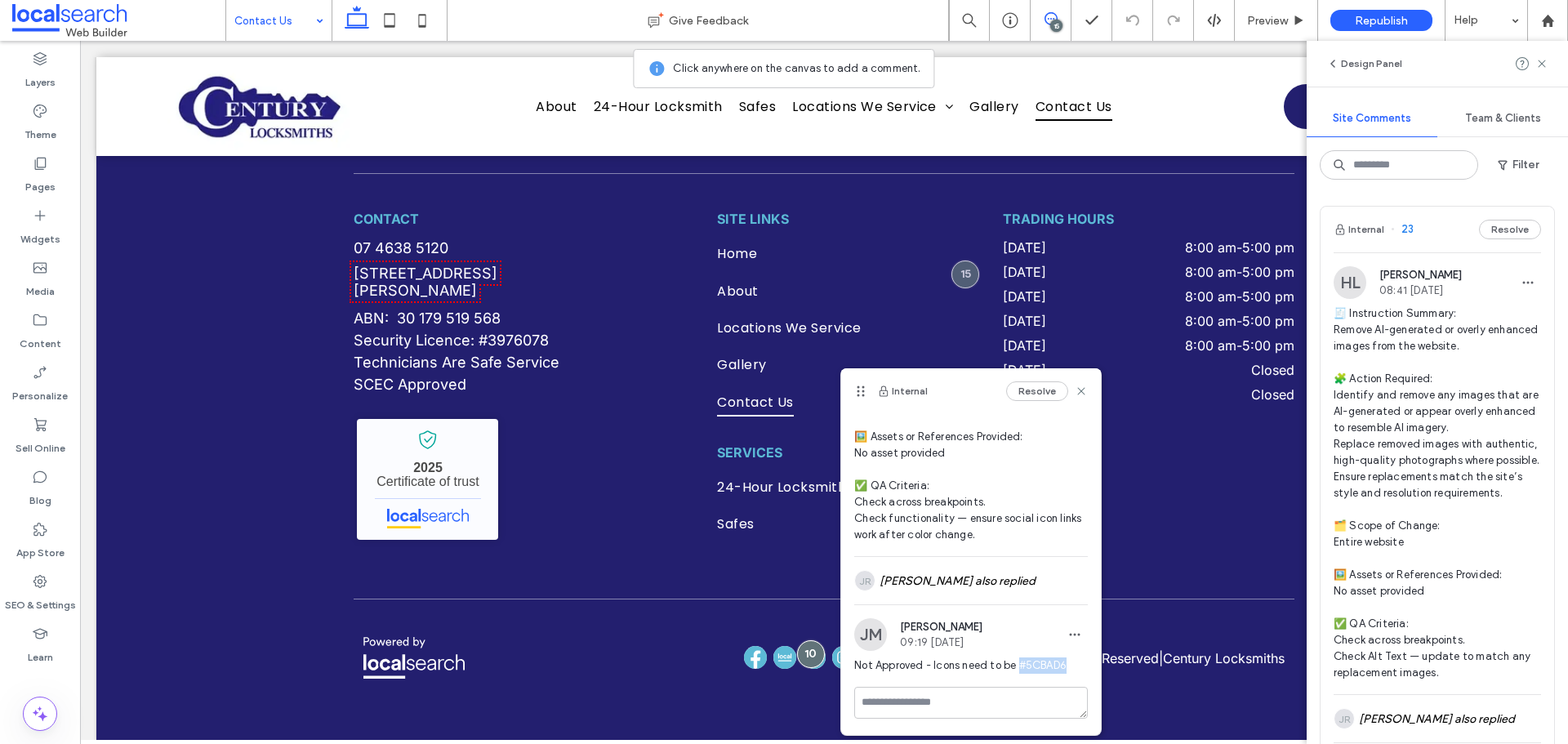
drag, startPoint x: 1020, startPoint y: 665, endPoint x: 1072, endPoint y: 664, distance: 52.0
click at [1072, 664] on span "Not Approved - Icons need to be #5CBAD6" at bounding box center [971, 665] width 234 height 16
copy span "#5CBAD6"
click at [1075, 390] on icon at bounding box center [1081, 391] width 13 height 13
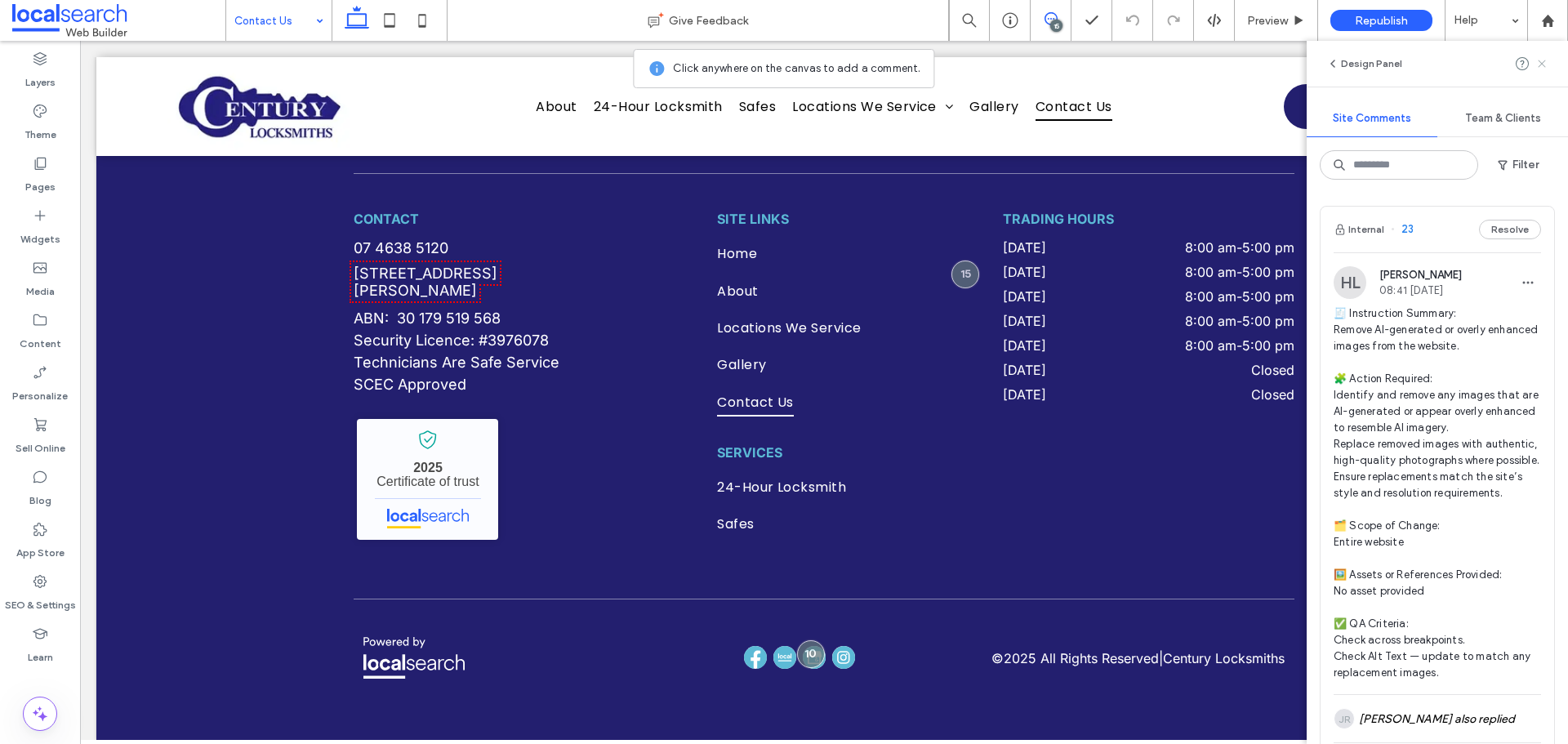
click at [1537, 69] on icon at bounding box center [1542, 63] width 13 height 13
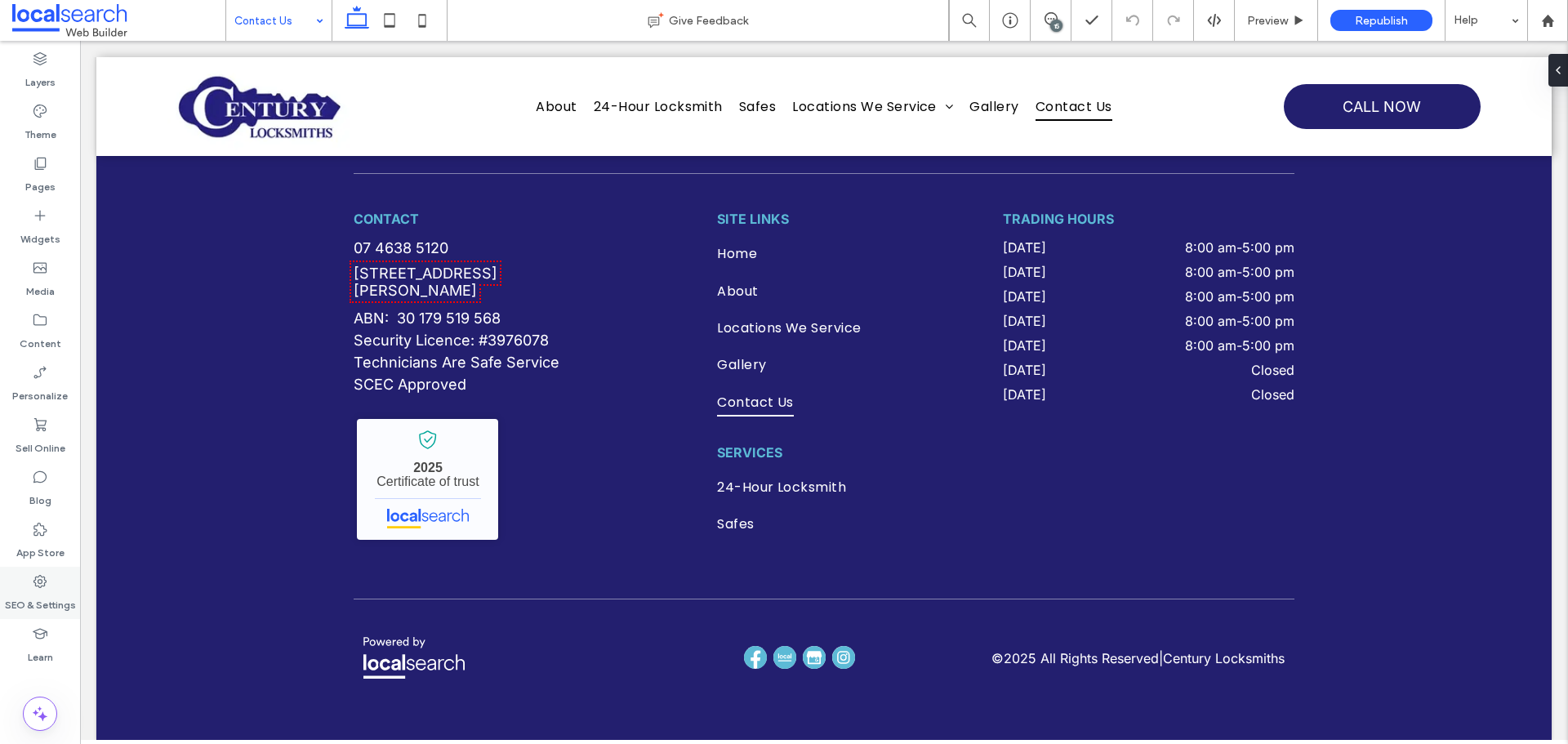
click at [37, 593] on label "SEO & Settings" at bounding box center [40, 601] width 71 height 23
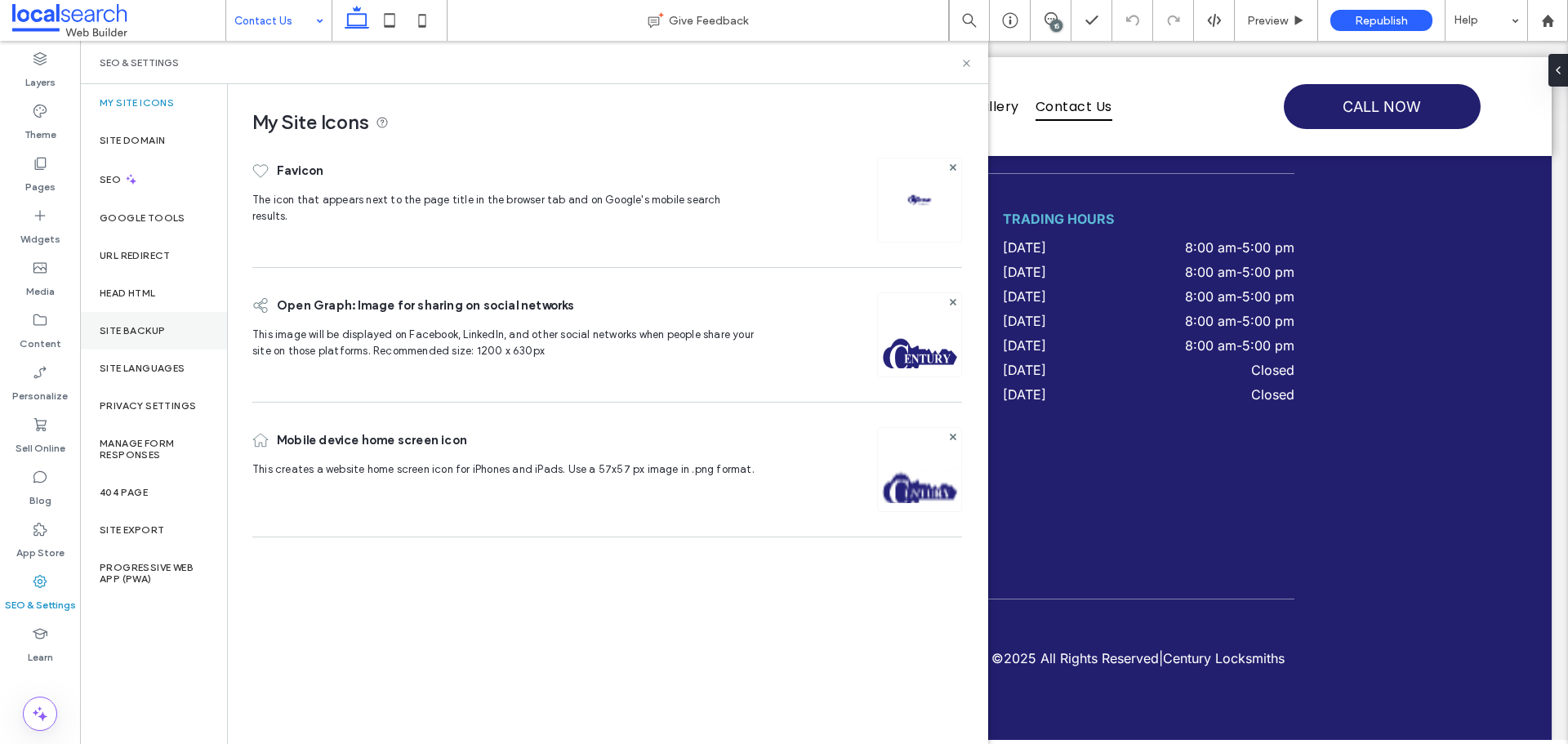
click at [159, 333] on label "Site Backup" at bounding box center [132, 331] width 65 height 12
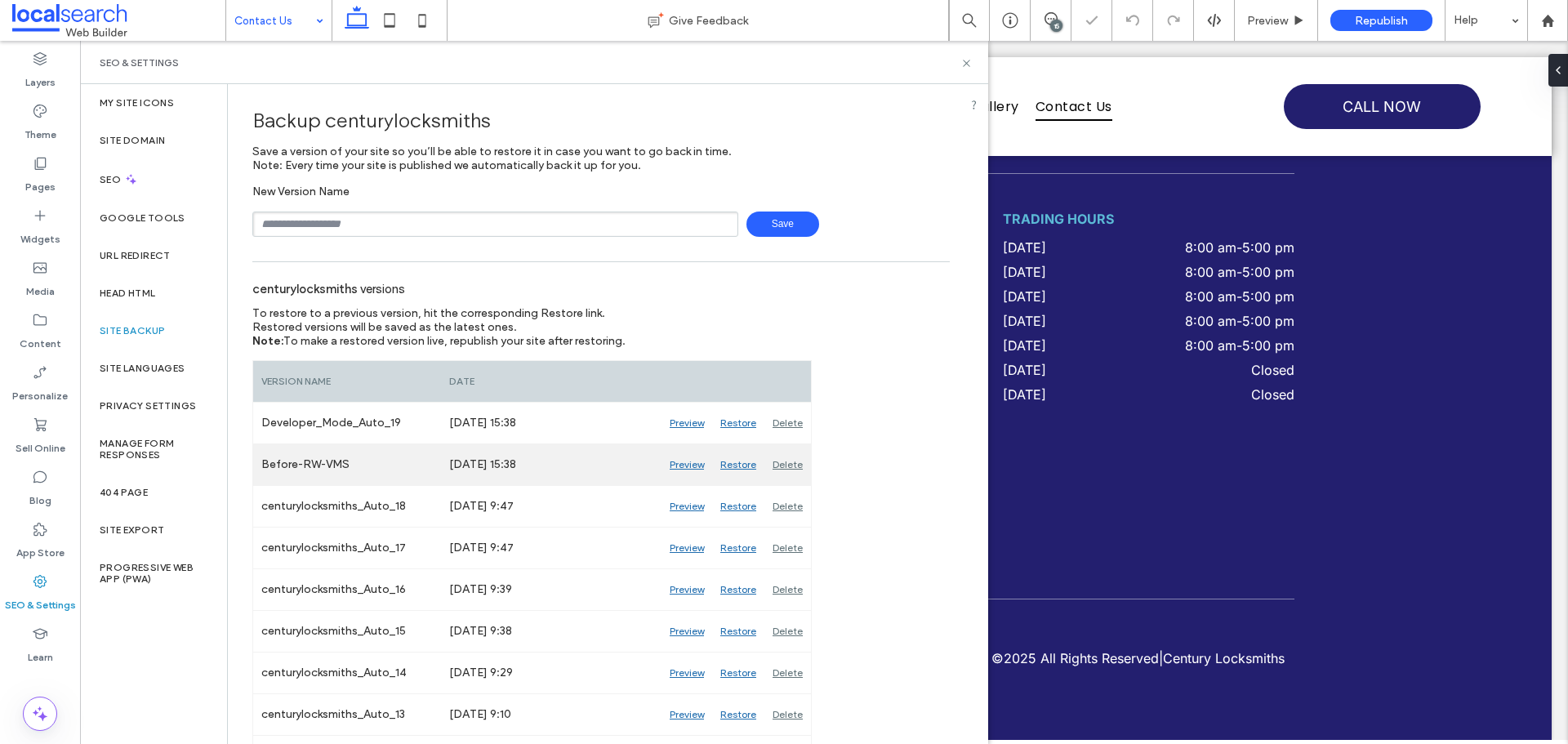
click at [684, 465] on div "Preview" at bounding box center [687, 465] width 50 height 41
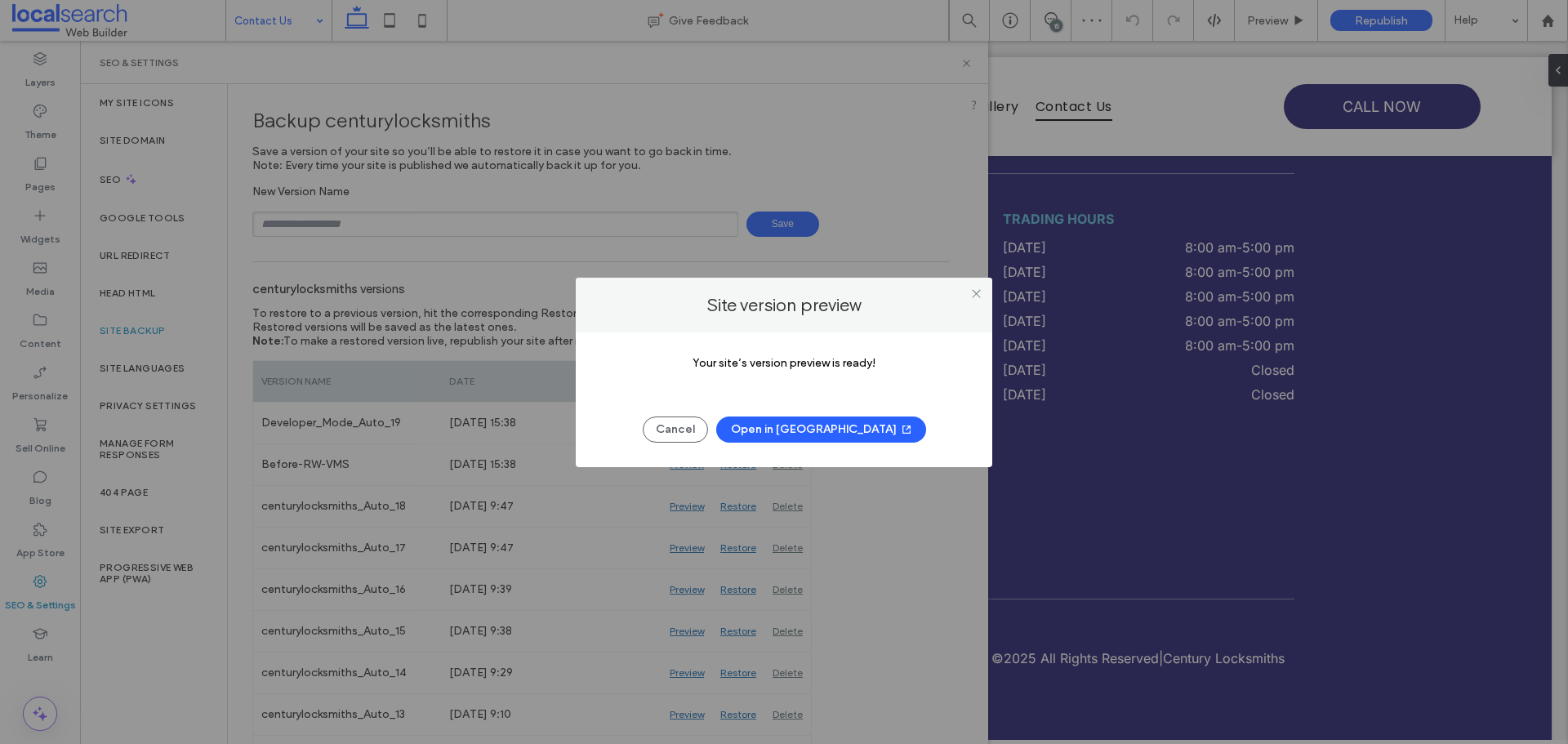
click at [800, 435] on button "Open in New Tab" at bounding box center [821, 429] width 210 height 26
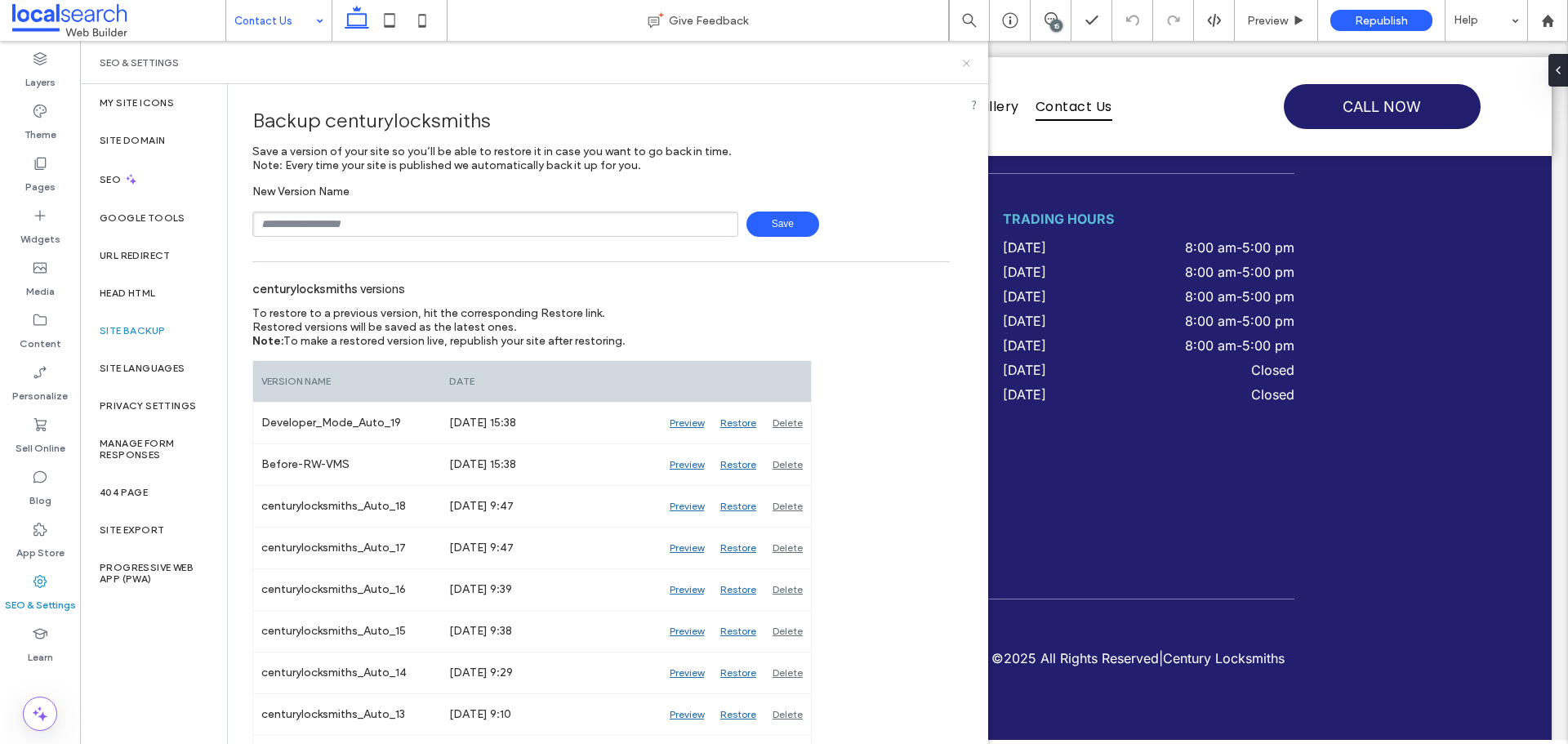
click at [967, 65] on icon at bounding box center [966, 63] width 13 height 13
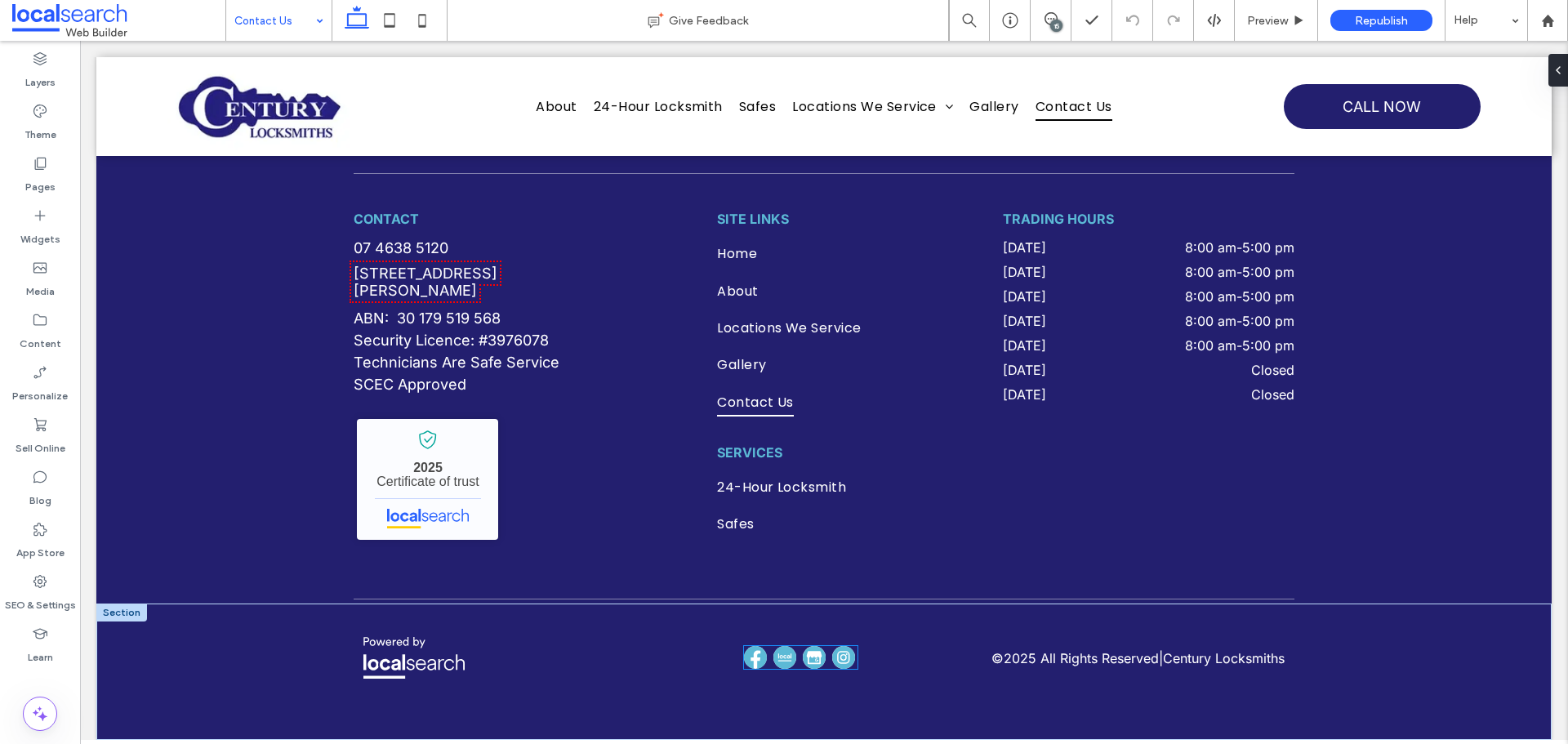
click at [821, 655] on link at bounding box center [816, 658] width 25 height 23
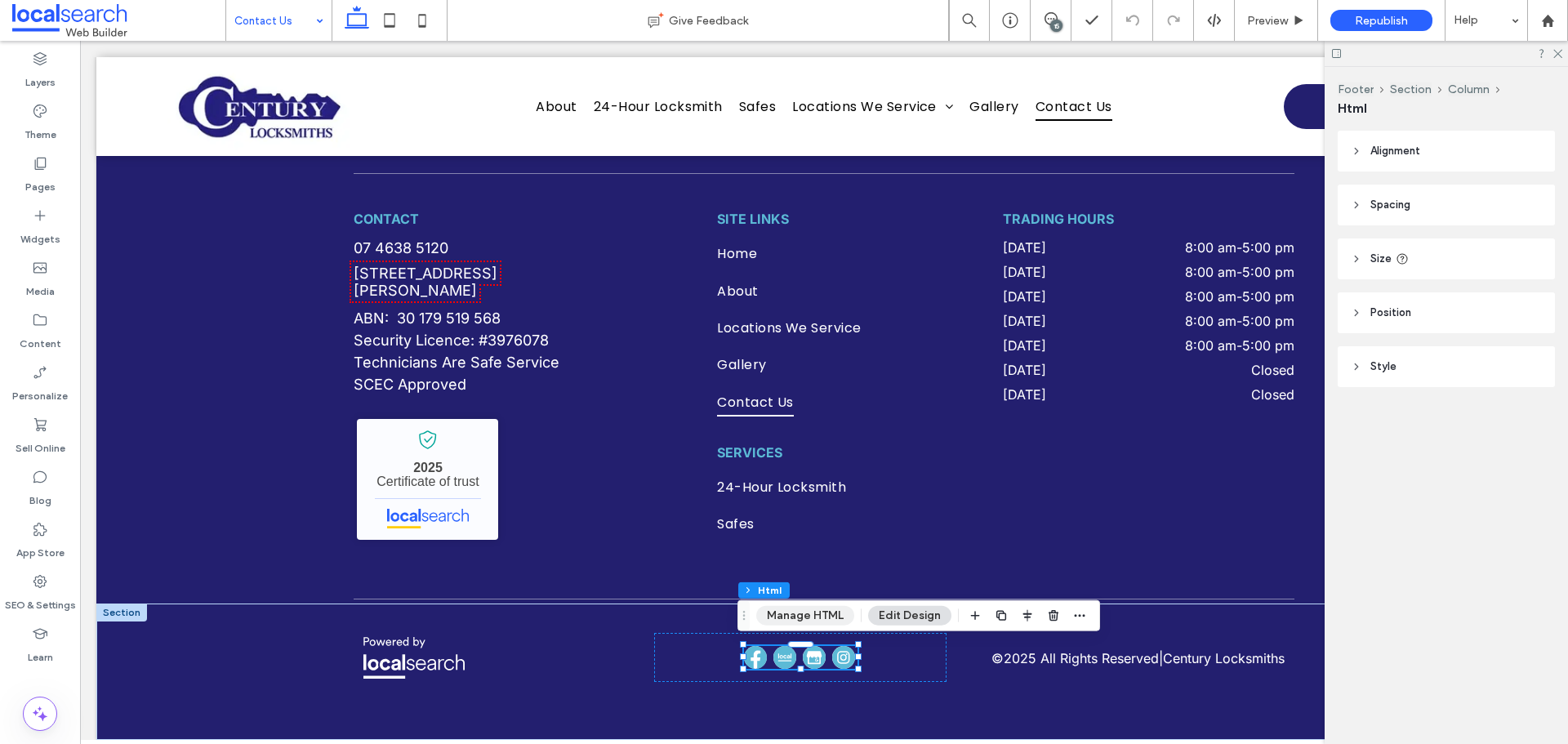
click at [811, 619] on button "Manage HTML" at bounding box center [805, 616] width 98 height 19
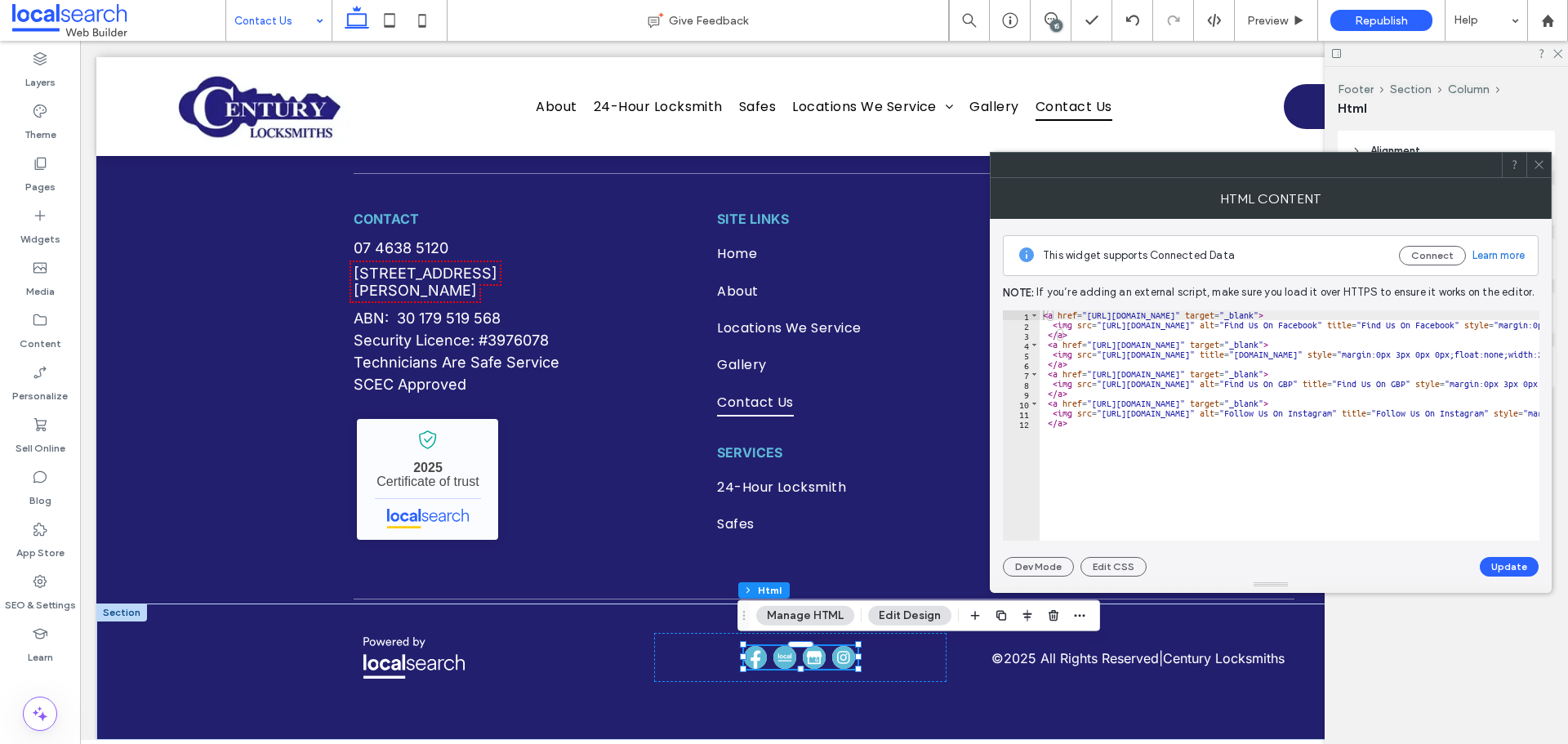
drag, startPoint x: 1539, startPoint y: 164, endPoint x: 1520, endPoint y: 193, distance: 34.7
click at [1539, 164] on use at bounding box center [1539, 165] width 8 height 8
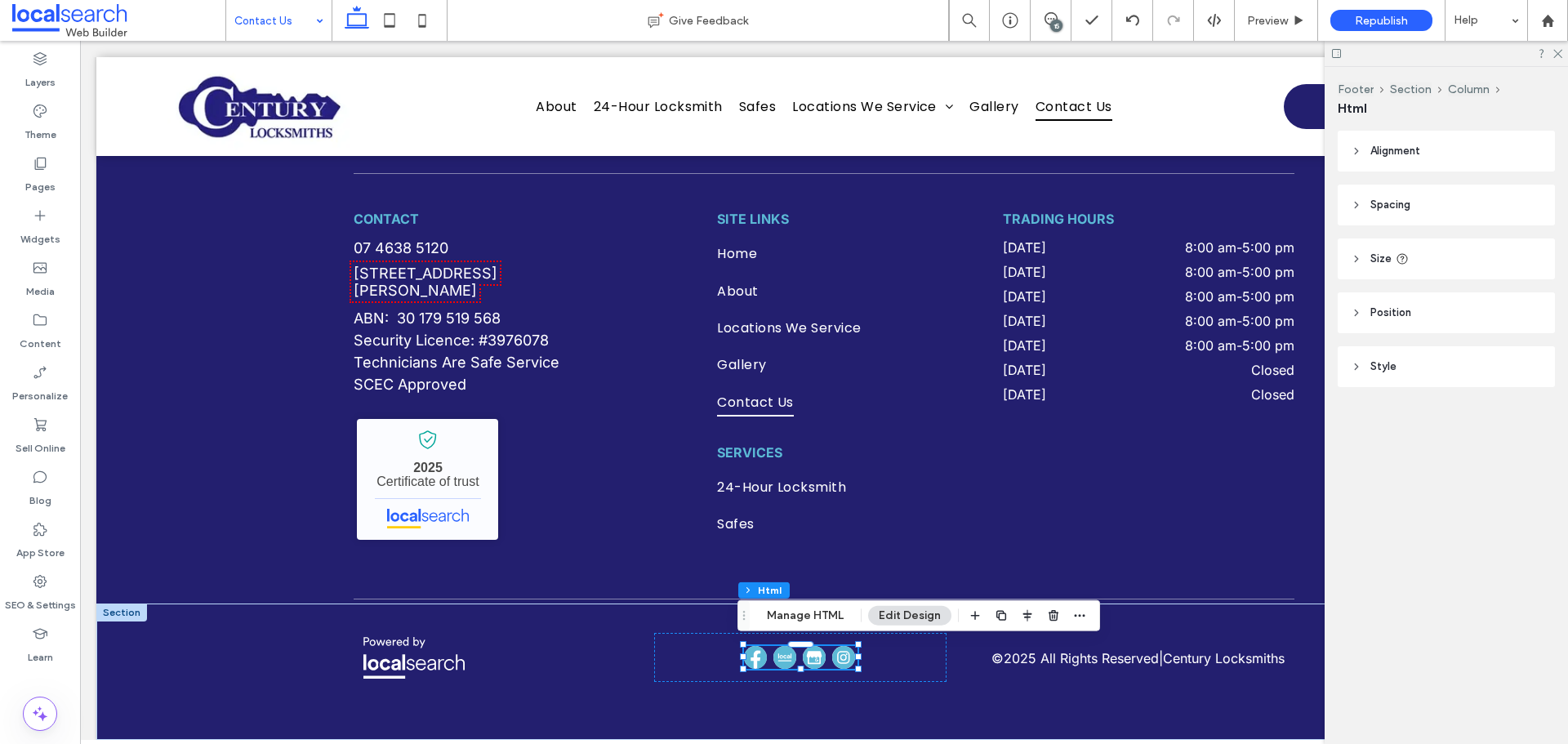
click at [1353, 597] on div "Footer Section Column Html Alignment Spacing Set margins and padding 0px 0% 0px…" at bounding box center [1447, 405] width 244 height 677
click at [1252, 555] on div "CONTACT 07 4638 5120 14 Wylie St, Toowoomba City QLD 4350 ABN: 30 179 519 568 S…" at bounding box center [825, 386] width 941 height 352
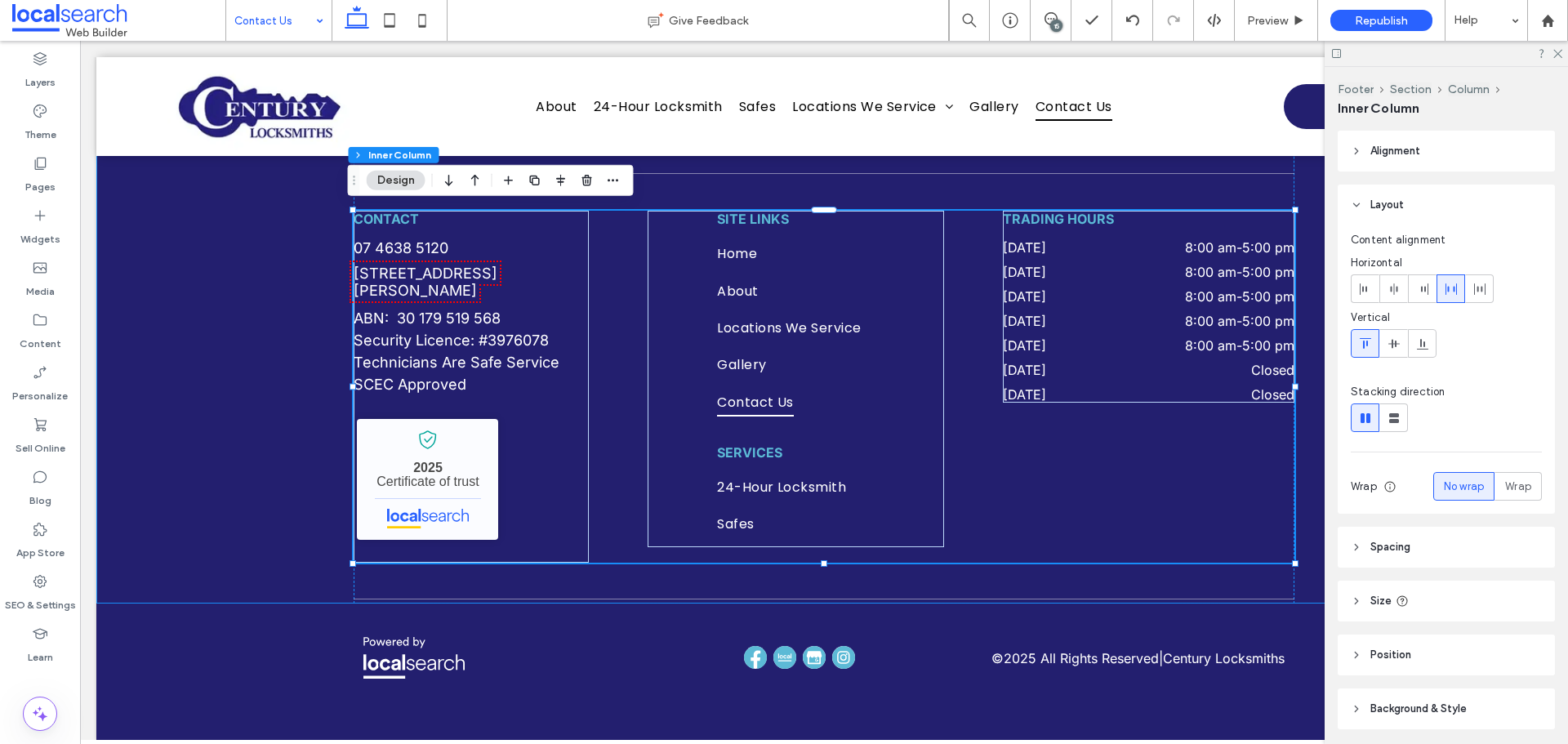
click at [1310, 575] on div "Lock In Your Booking Today CONTACT 07 4638 5120 14 Wylie St, Toowoomba City QLD…" at bounding box center [824, 261] width 1455 height 684
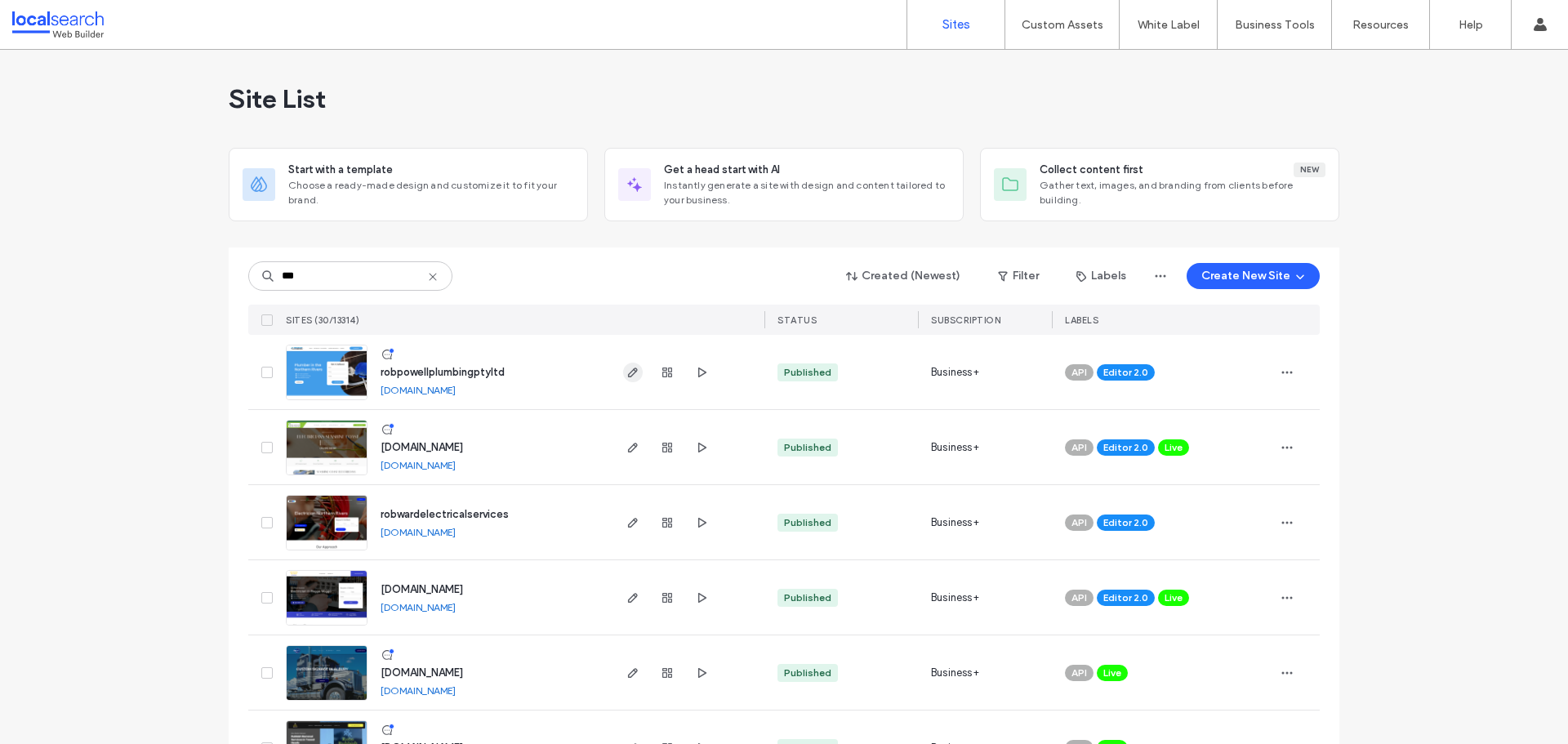
type input "***"
click at [623, 376] on span "button" at bounding box center [633, 372] width 19 height 19
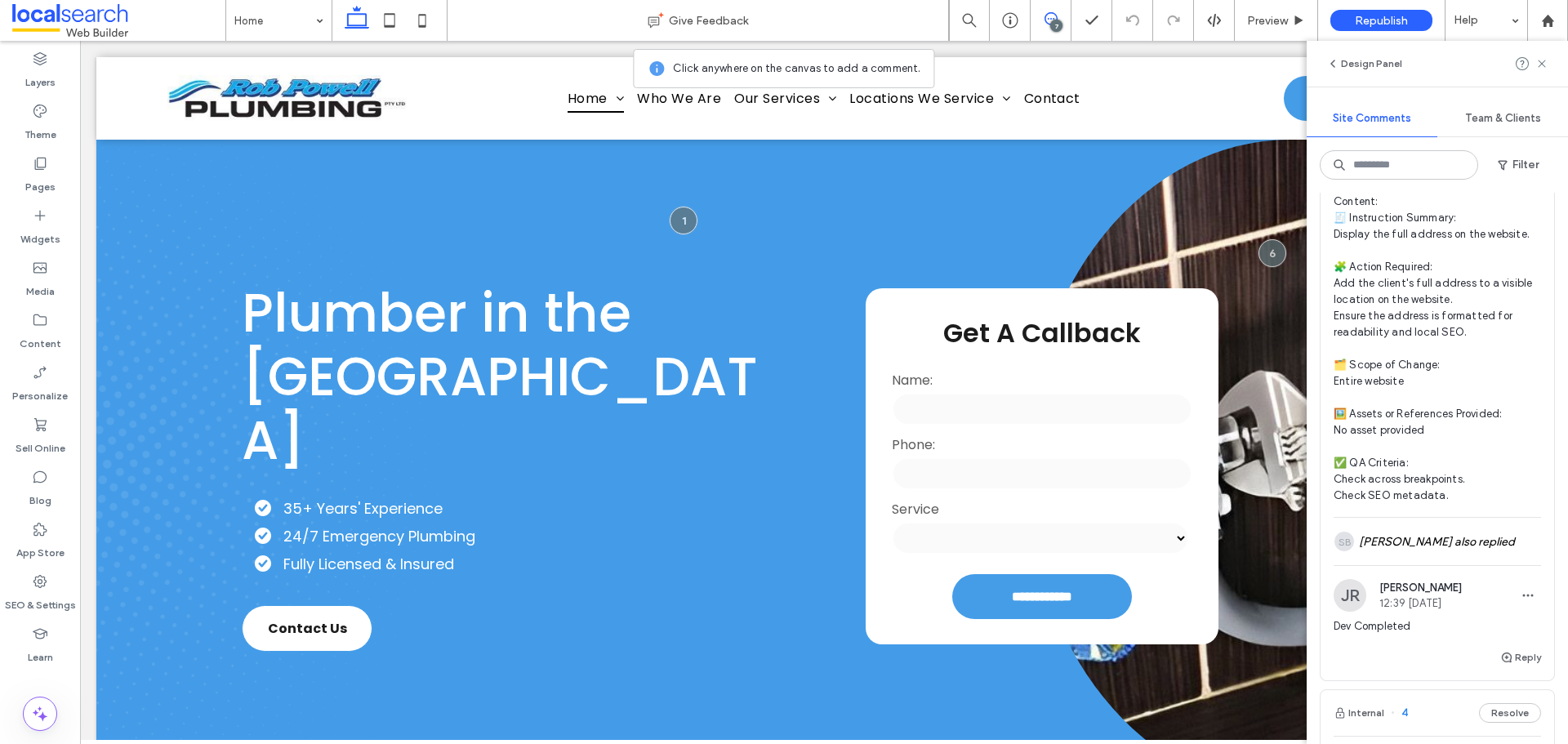
scroll to position [1388, 0]
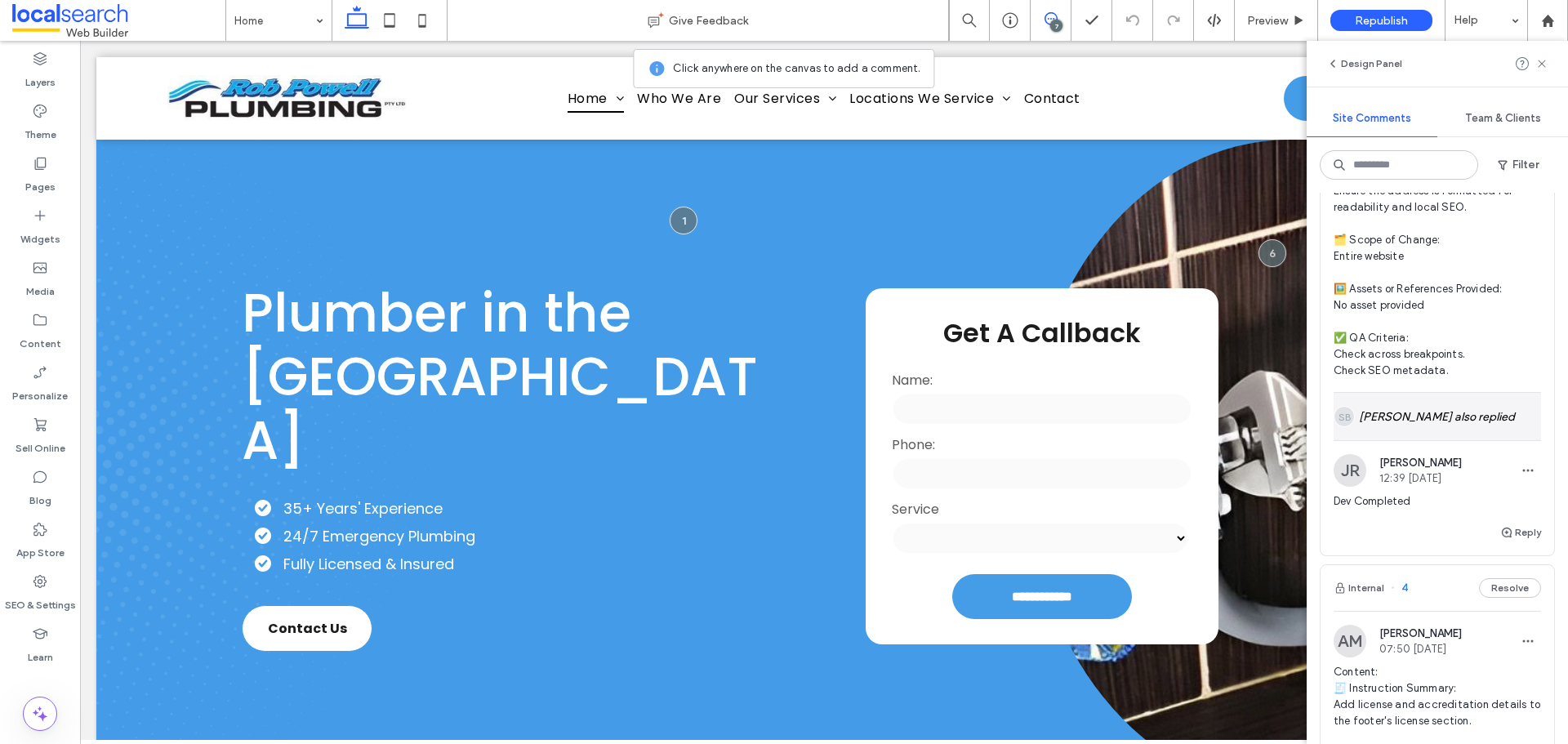
click at [1415, 424] on div "SB Alt: Author Avatar [PERSON_NAME] also replied" at bounding box center [1438, 416] width 208 height 48
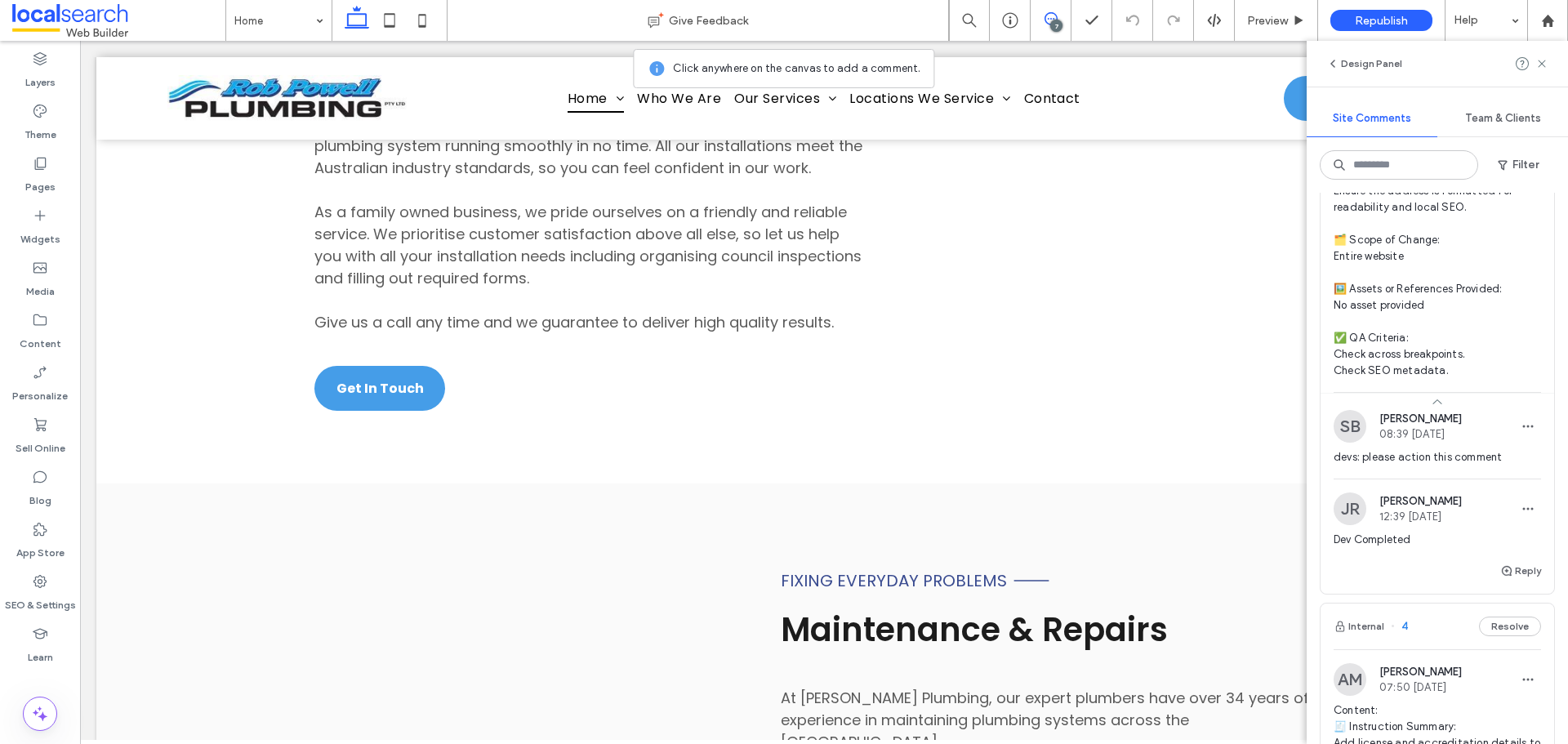
scroll to position [5802, 0]
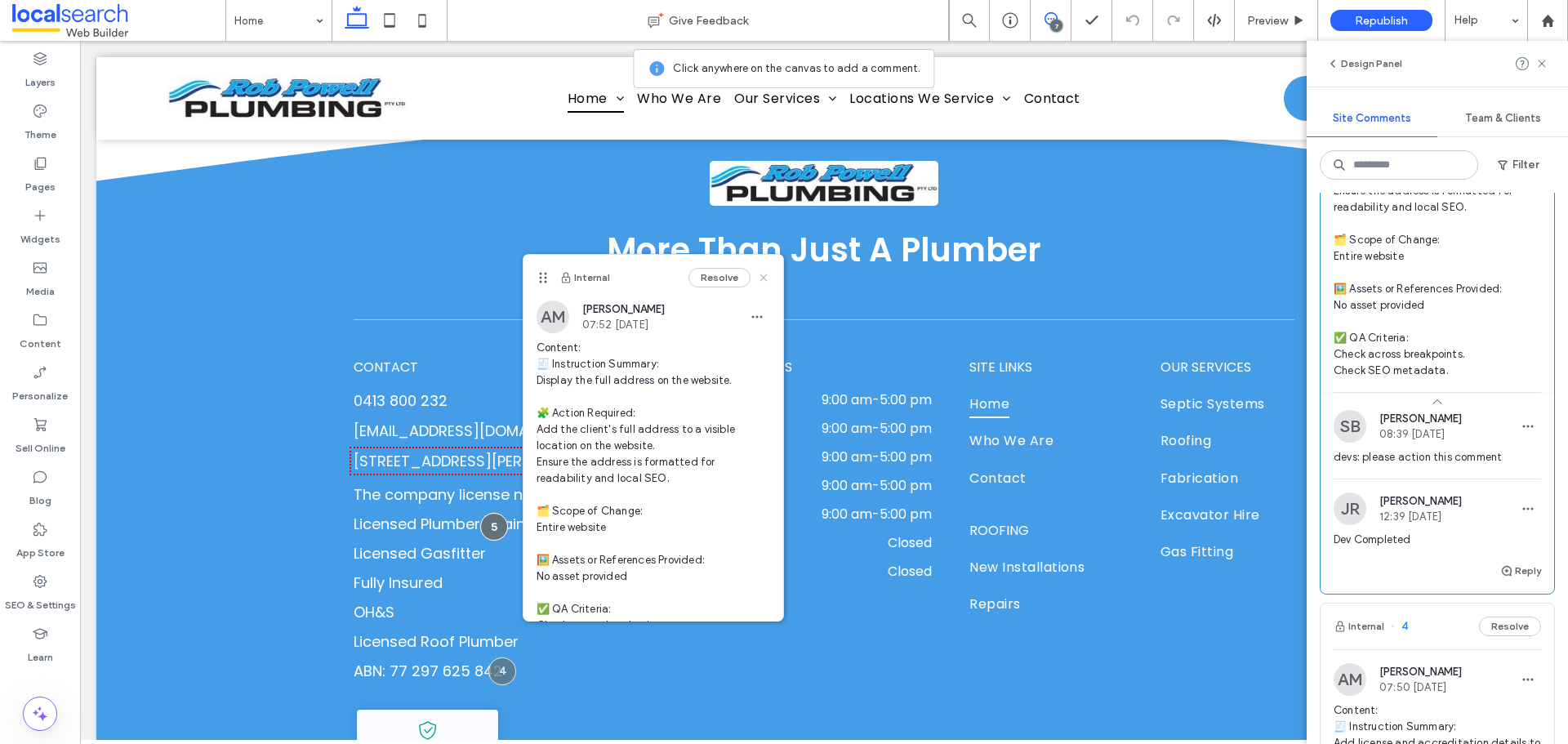
drag, startPoint x: 670, startPoint y: 238, endPoint x: 751, endPoint y: 278, distance: 90.3
click at [760, 278] on use at bounding box center [764, 277] width 8 height 8
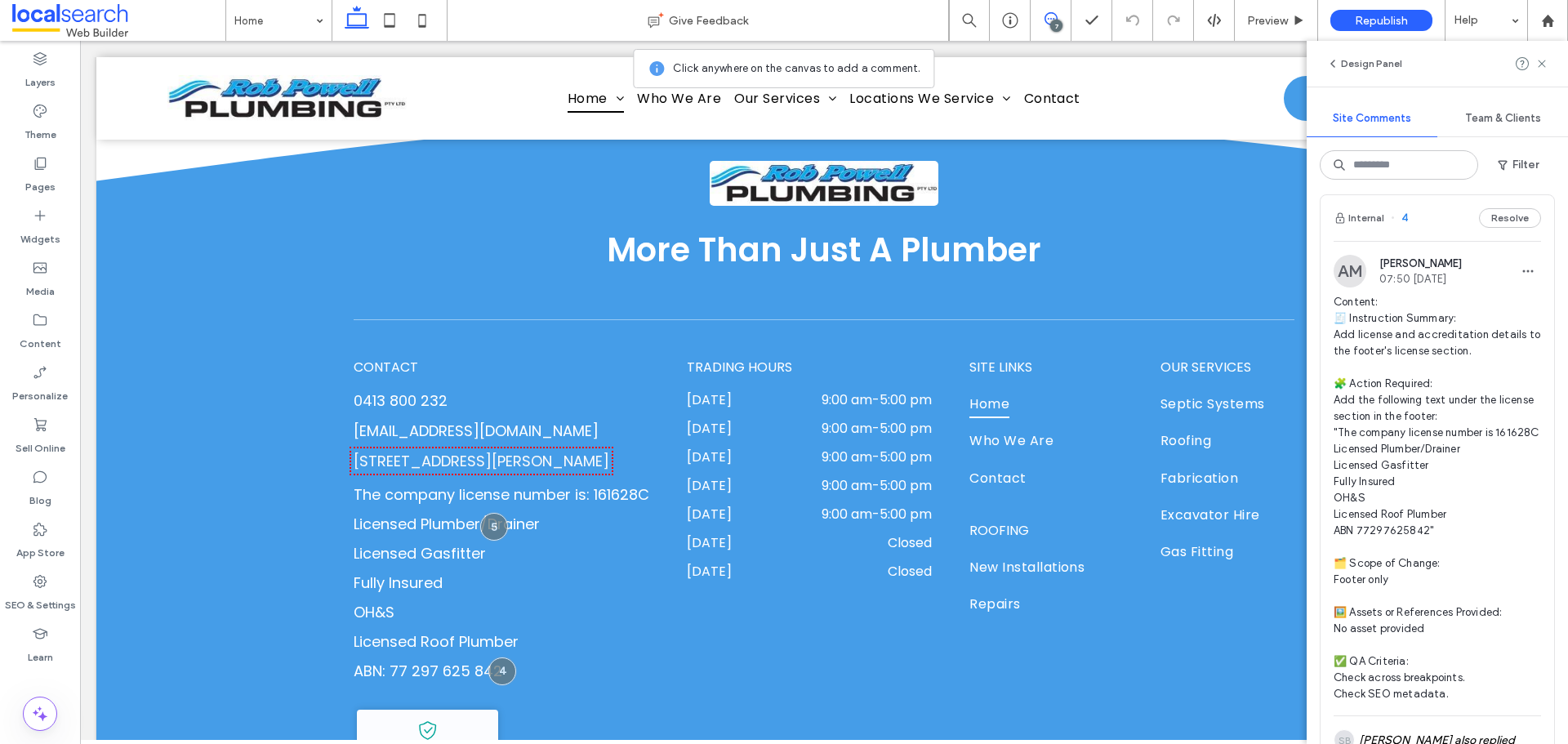
scroll to position [1960, 0]
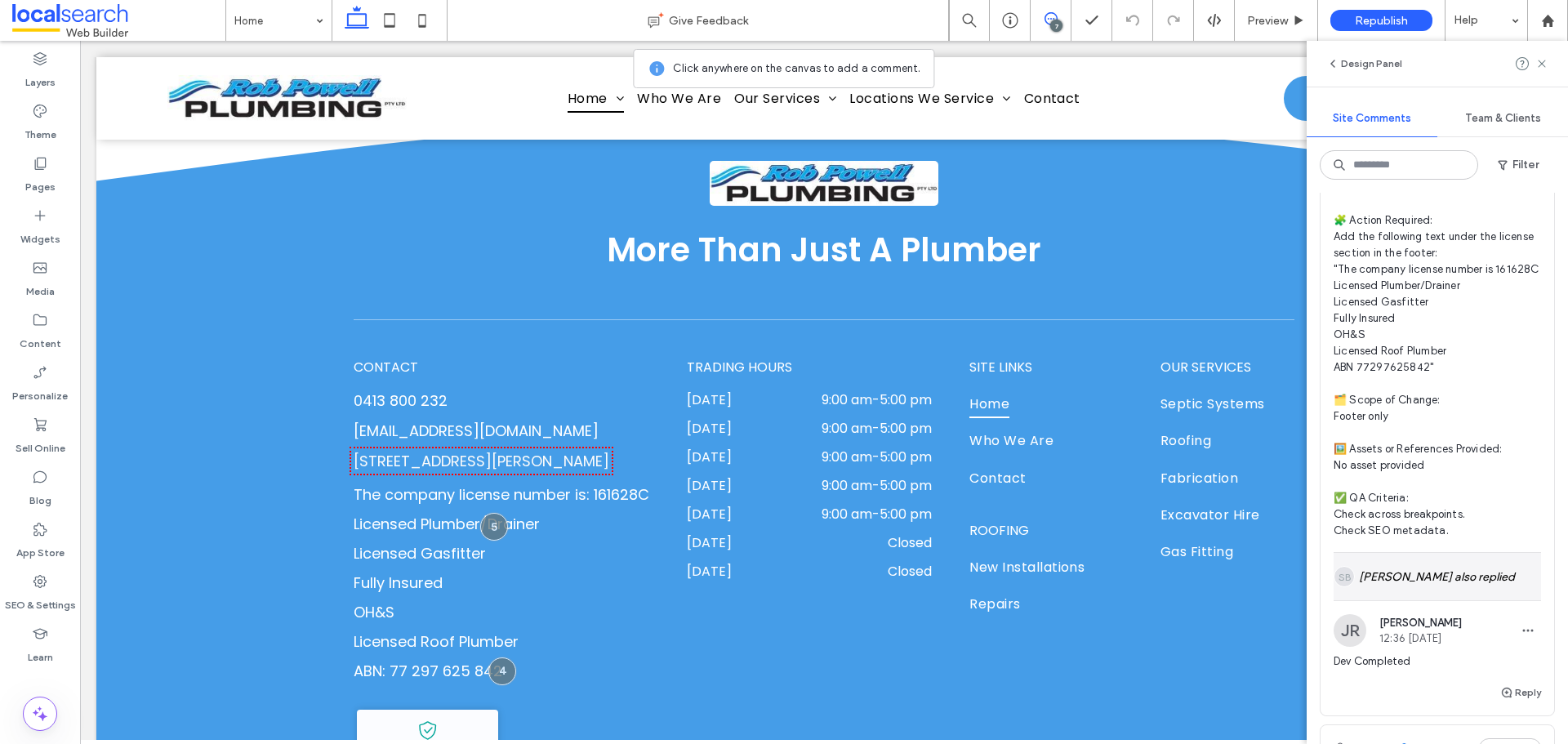
click at [1439, 600] on div "SB Alt: Author Avatar [PERSON_NAME] also replied" at bounding box center [1438, 576] width 208 height 48
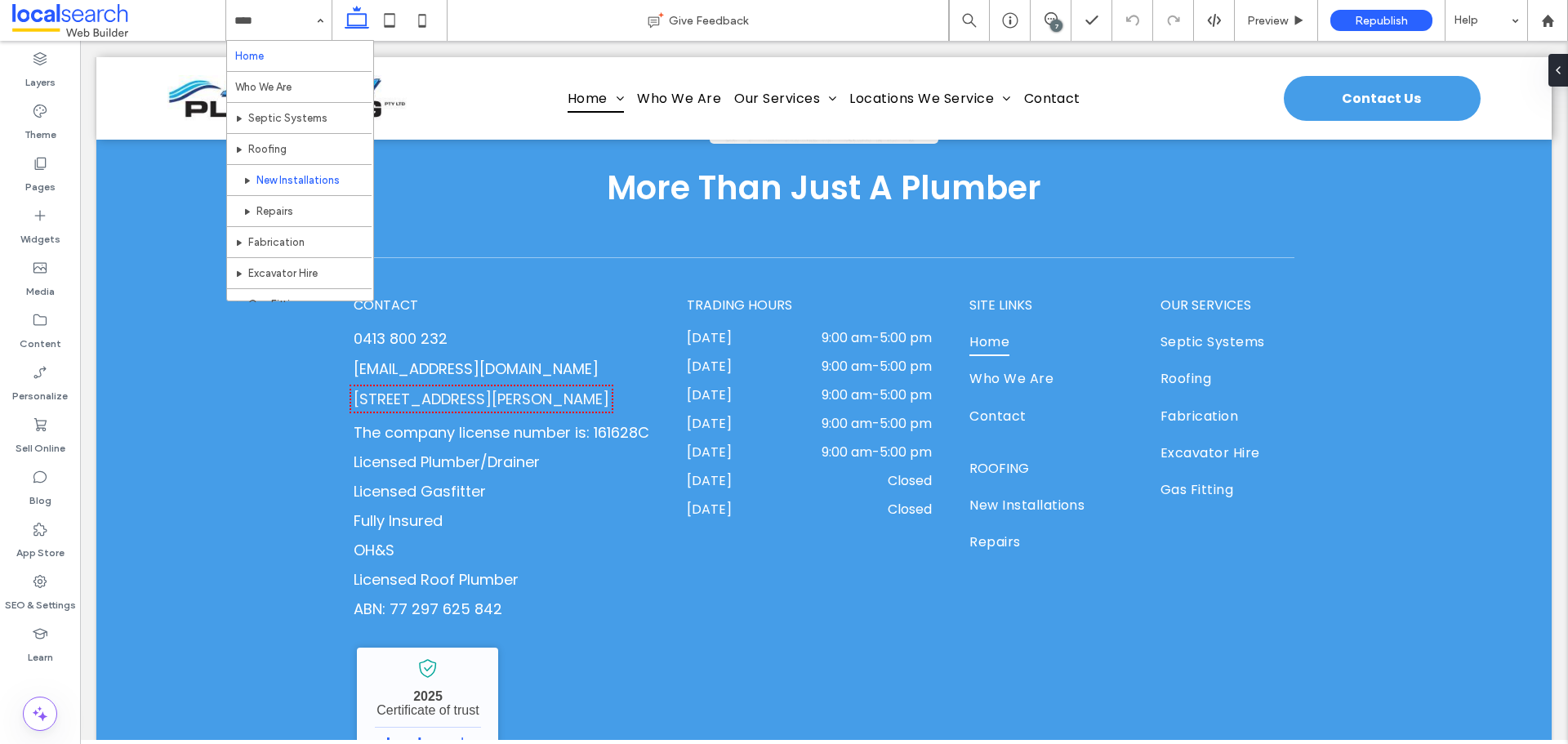
scroll to position [235, 0]
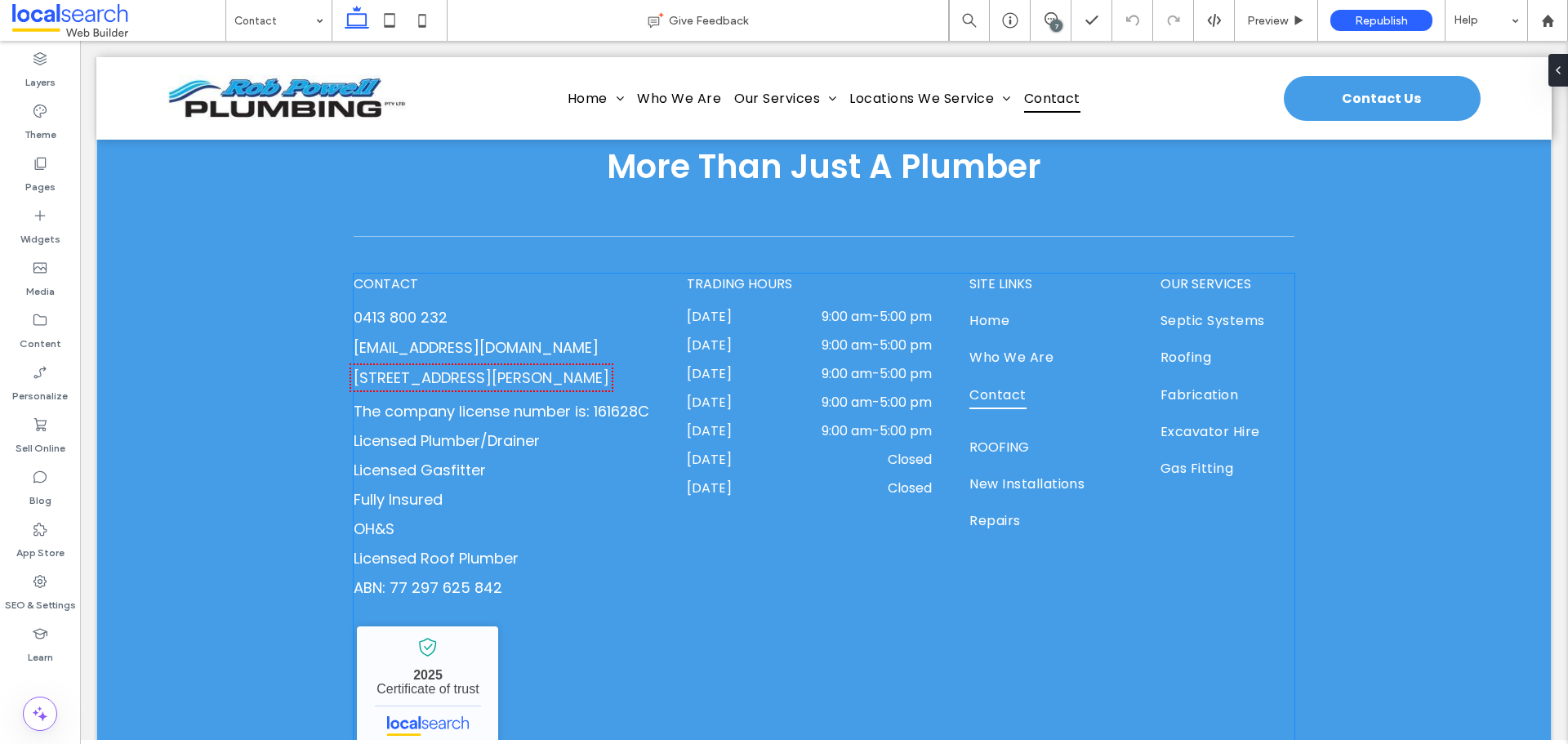
scroll to position [1608, 0]
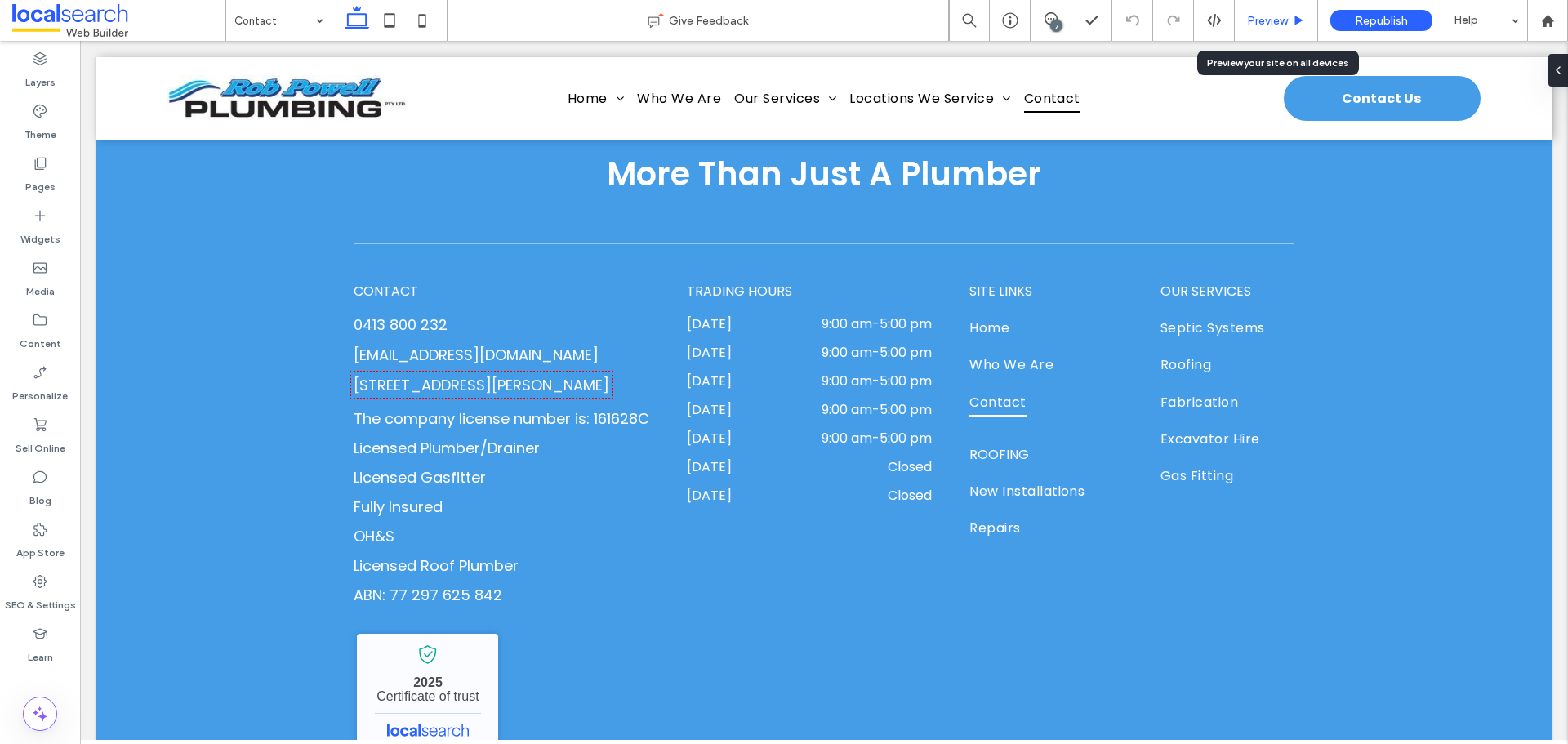
click at [1267, 21] on span "Preview" at bounding box center [1268, 20] width 41 height 14
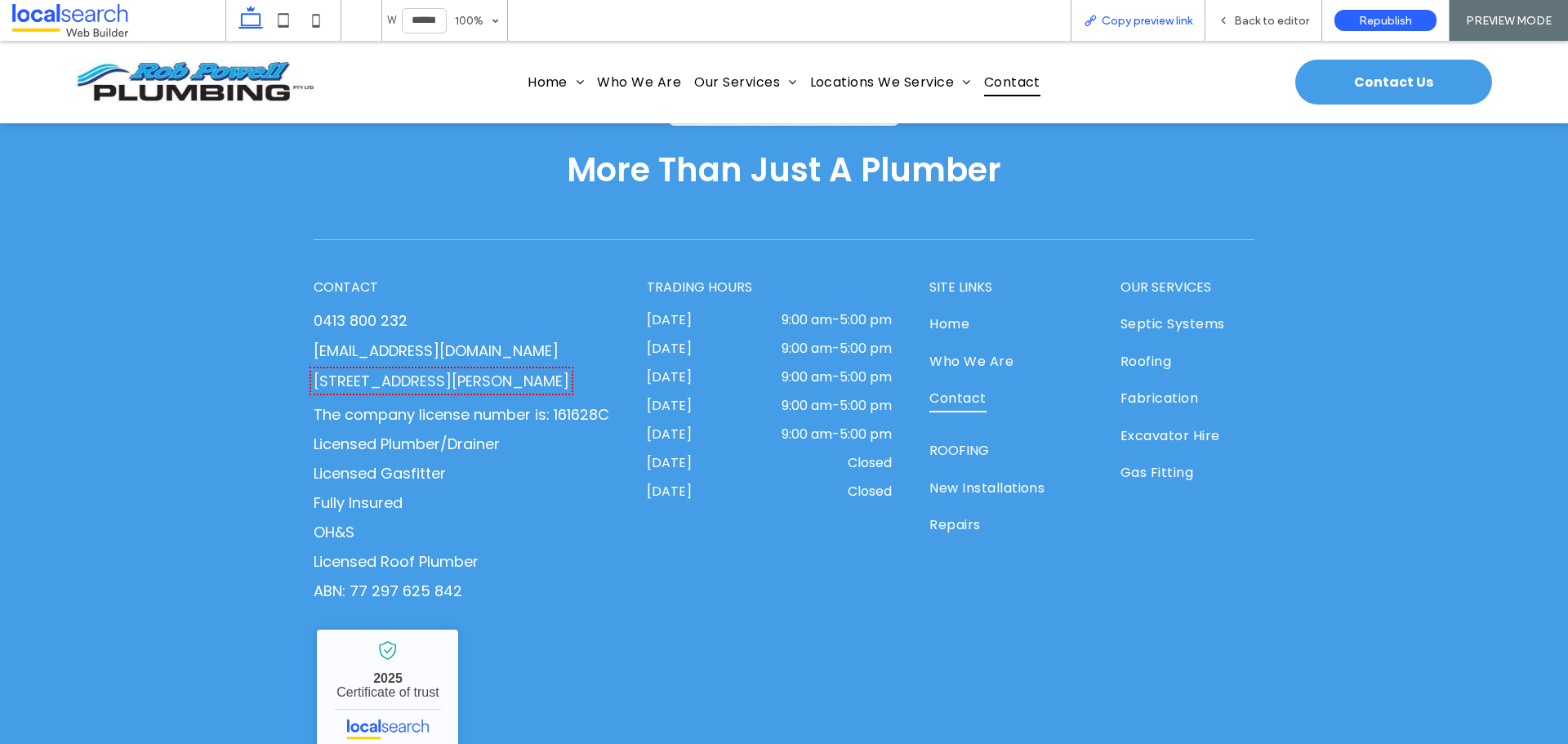
scroll to position [1616, 0]
click at [1155, 18] on span "Copy preview link" at bounding box center [1147, 20] width 90 height 14
